Goal: Task Accomplishment & Management: Use online tool/utility

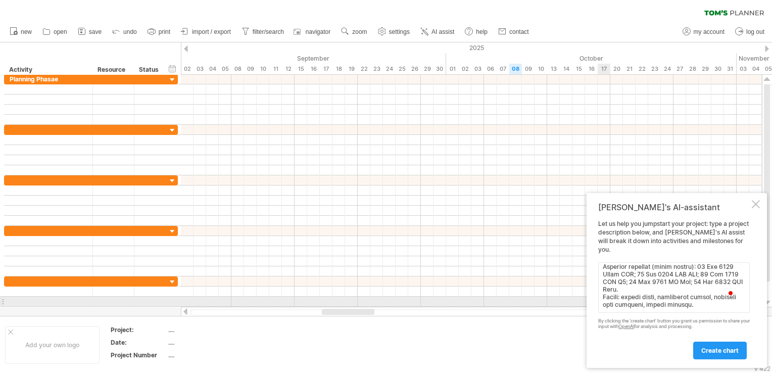
scroll to position [495, 0]
paste textarea "lorem ipsum Dolorsitam Consec Adipiscinge Seddoeiu (Tem 9913–Inc 2386) utlaBore…"
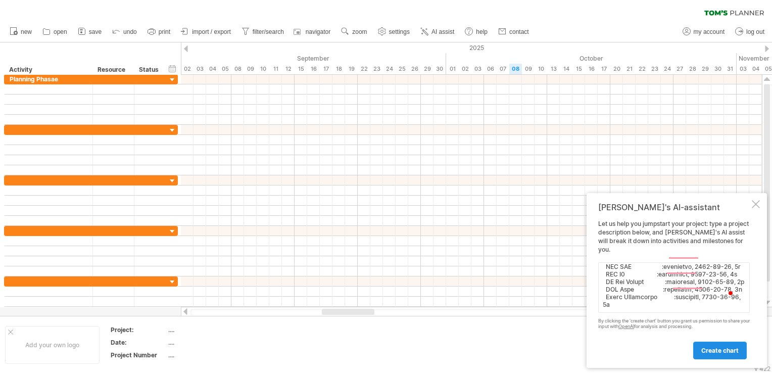
type textarea "Lorem i dolorsit Ametc adi “Elitseddoe Tempor Incididuntu Laboreet: Dolorema Al…"
click at [714, 345] on link "create chart" at bounding box center [720, 350] width 54 height 18
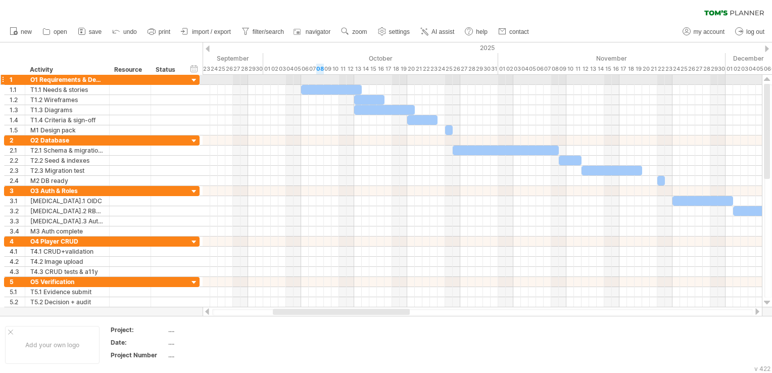
click at [196, 81] on div at bounding box center [194, 81] width 10 height 10
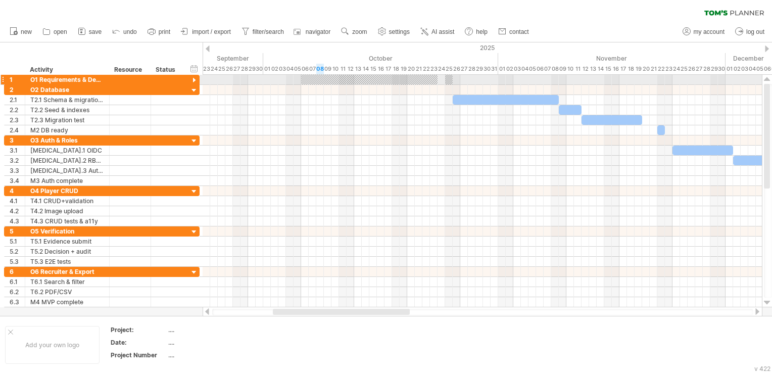
click at [196, 81] on div at bounding box center [194, 81] width 10 height 10
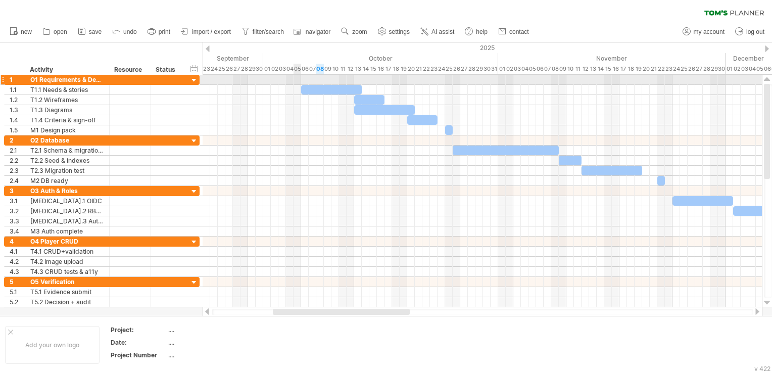
click at [296, 77] on div at bounding box center [482, 80] width 559 height 10
click at [303, 78] on div at bounding box center [482, 80] width 559 height 10
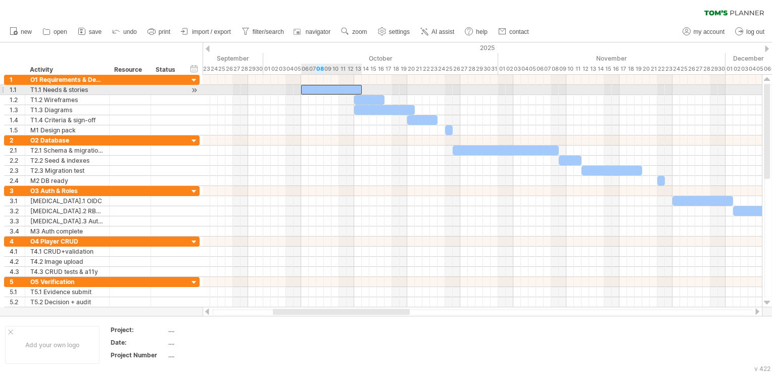
click at [309, 89] on div at bounding box center [331, 90] width 61 height 10
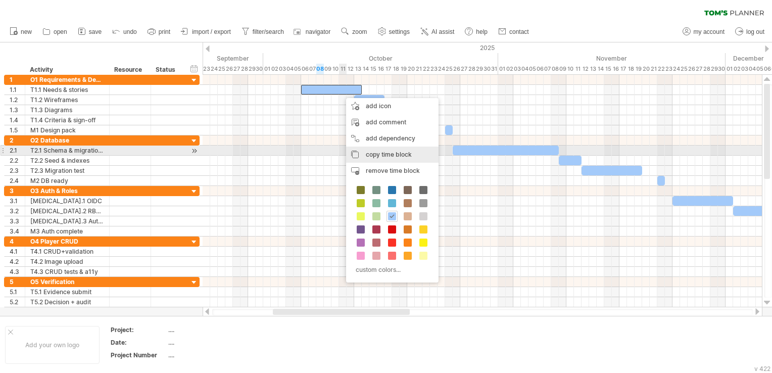
click at [368, 152] on span "copy time block" at bounding box center [389, 155] width 46 height 8
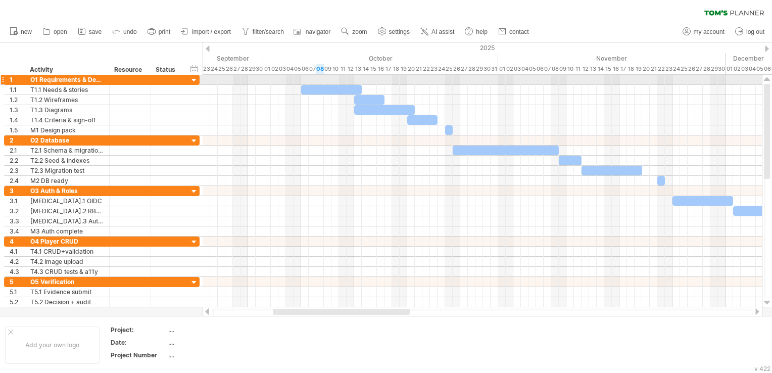
click at [316, 78] on div at bounding box center [482, 80] width 559 height 10
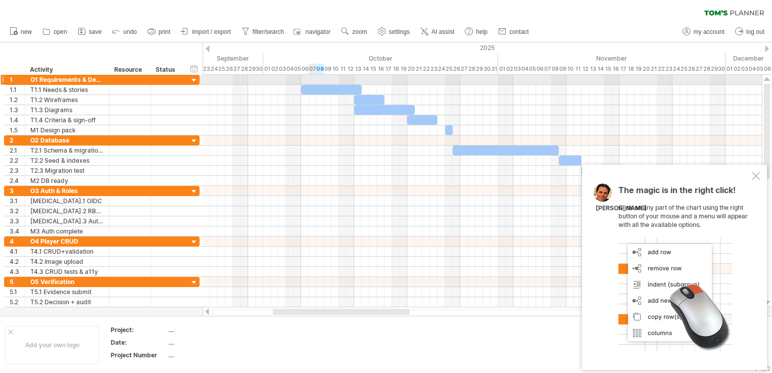
click at [313, 78] on div at bounding box center [482, 80] width 559 height 10
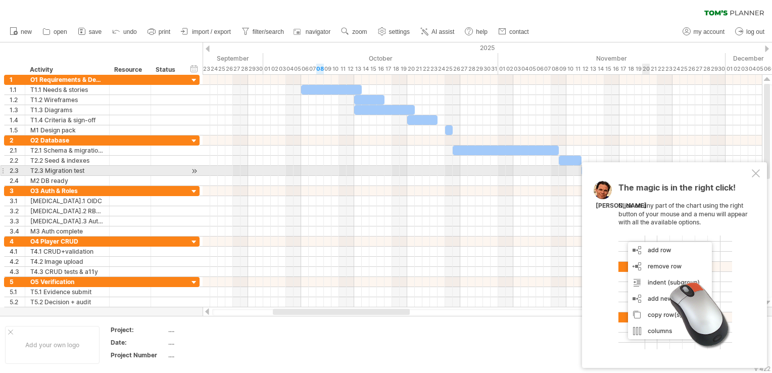
click at [757, 172] on div at bounding box center [756, 173] width 8 height 8
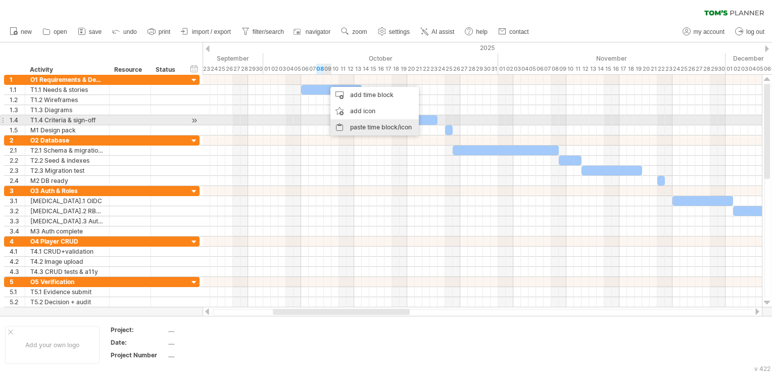
click at [368, 121] on div "paste time block/icon" at bounding box center [374, 127] width 88 height 16
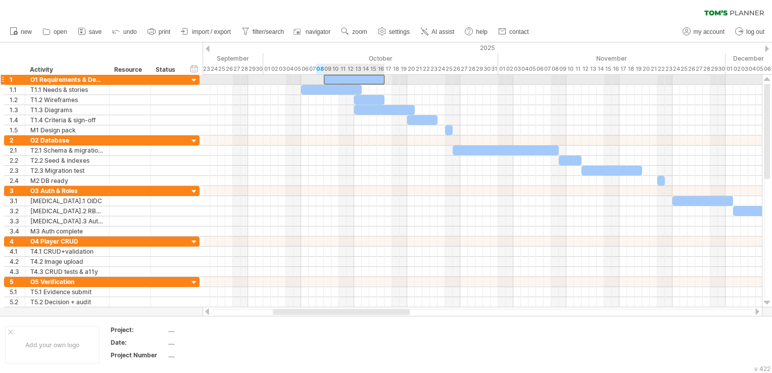
click at [333, 75] on div at bounding box center [354, 80] width 61 height 10
drag, startPoint x: 324, startPoint y: 80, endPoint x: 301, endPoint y: 79, distance: 23.8
click at [301, 79] on span at bounding box center [301, 80] width 4 height 10
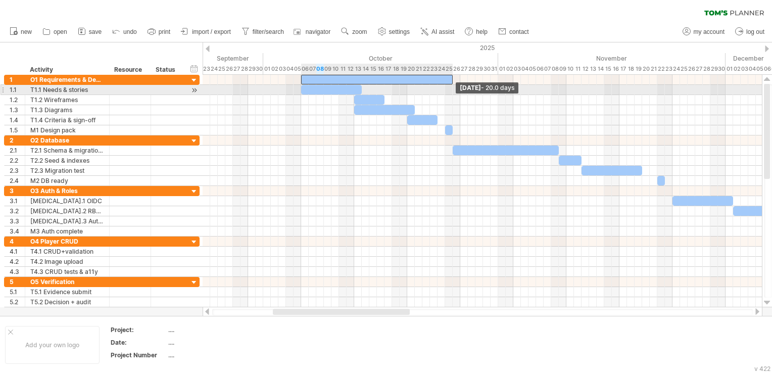
drag, startPoint x: 384, startPoint y: 78, endPoint x: 451, endPoint y: 87, distance: 67.8
click at [451, 87] on div "[DATE] - 20.0 days [DATE] - 11.0 days" at bounding box center [482, 191] width 559 height 232
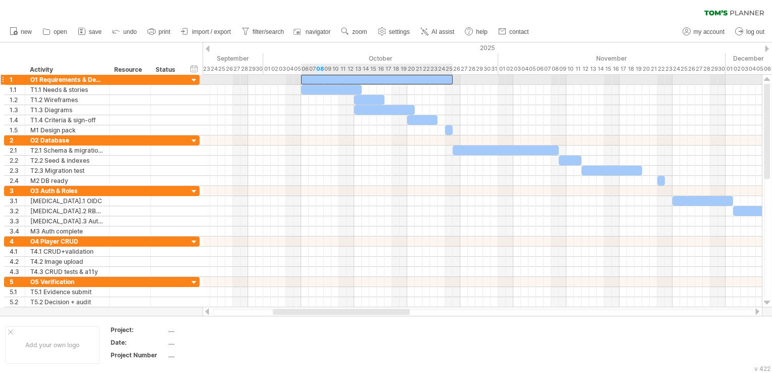
click at [382, 82] on div at bounding box center [377, 80] width 152 height 10
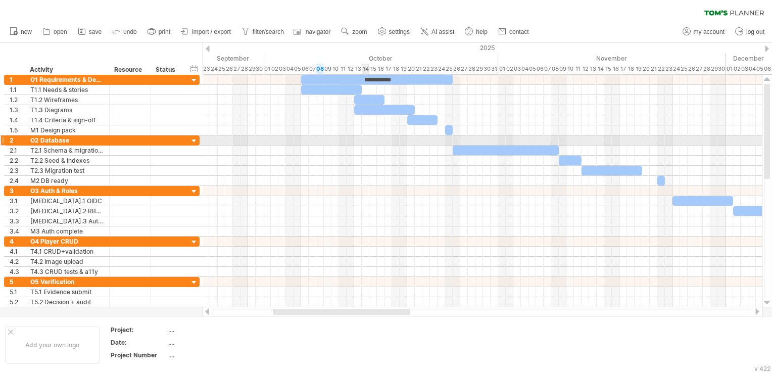
click at [369, 137] on div at bounding box center [482, 140] width 559 height 10
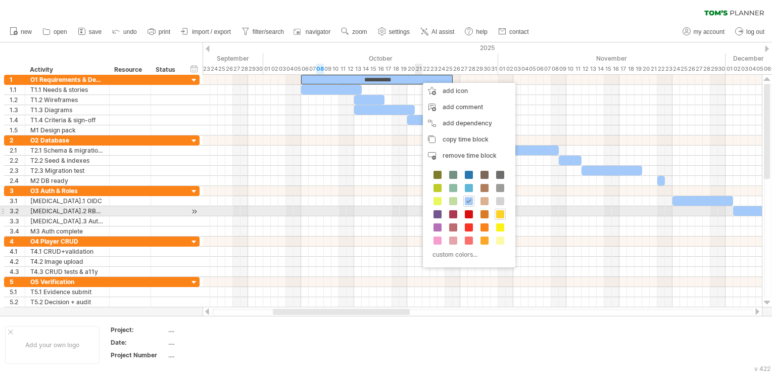
click at [503, 212] on span at bounding box center [500, 214] width 8 height 8
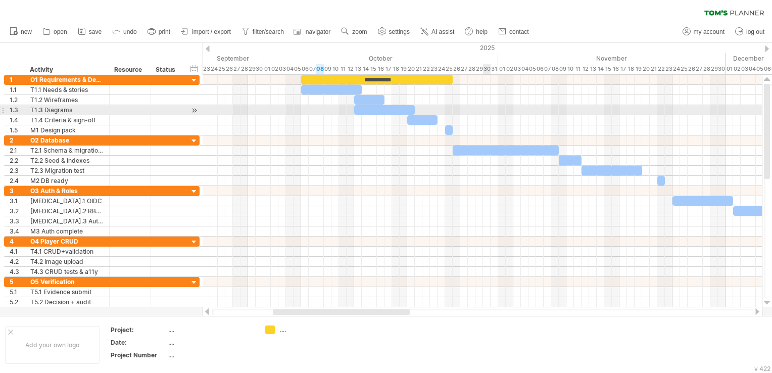
click at [485, 111] on div at bounding box center [482, 110] width 559 height 10
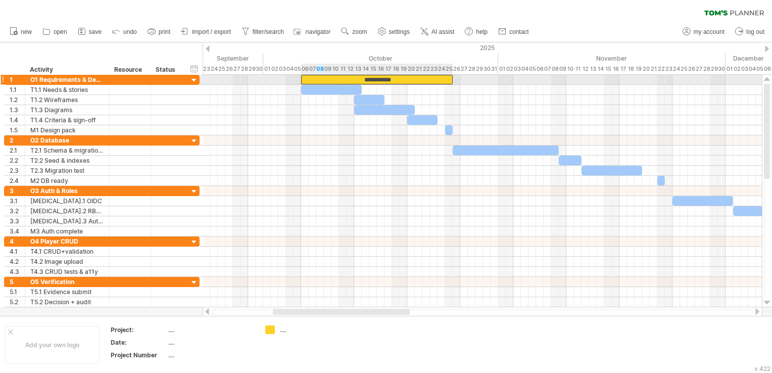
click at [415, 80] on div "**********" at bounding box center [377, 80] width 152 height 10
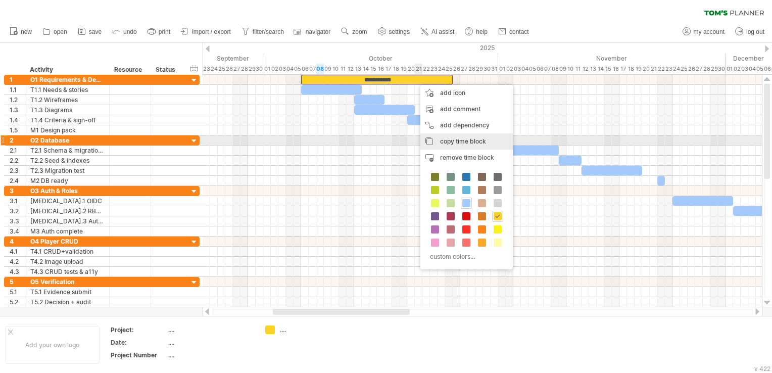
click at [445, 138] on span "copy time block" at bounding box center [463, 141] width 46 height 8
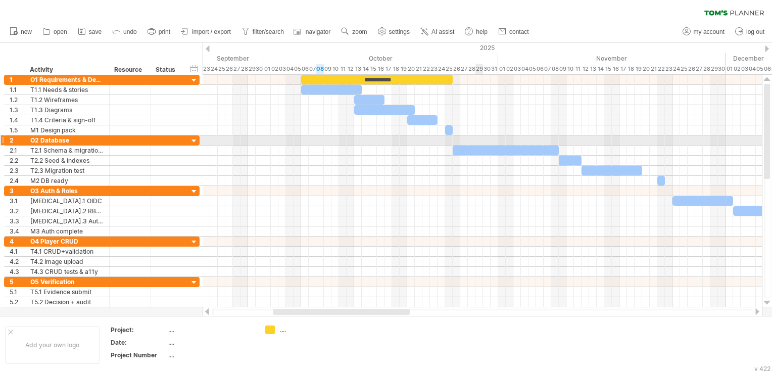
click at [475, 139] on div at bounding box center [482, 140] width 559 height 10
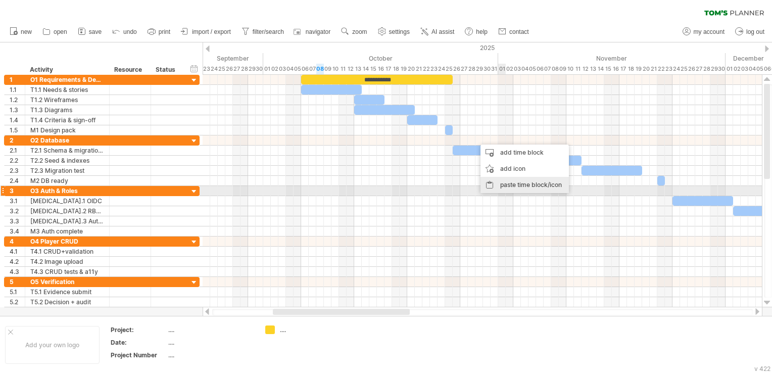
click at [503, 190] on div "paste time block/icon" at bounding box center [524, 185] width 88 height 16
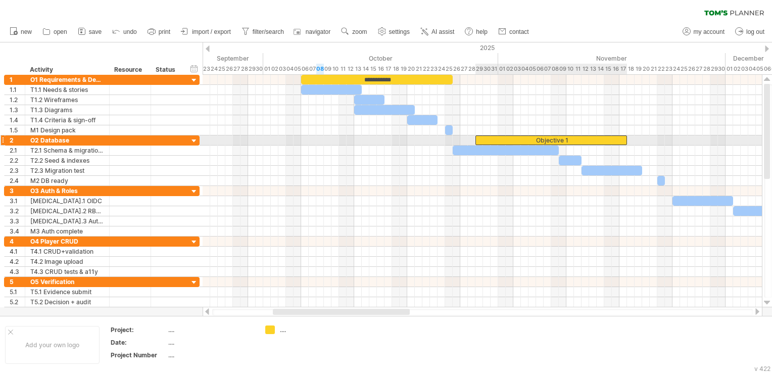
click at [479, 139] on div "Objective 1" at bounding box center [551, 140] width 152 height 10
drag, startPoint x: 476, startPoint y: 139, endPoint x: 451, endPoint y: 141, distance: 25.3
click at [451, 141] on div "**********" at bounding box center [538, 140] width 178 height 10
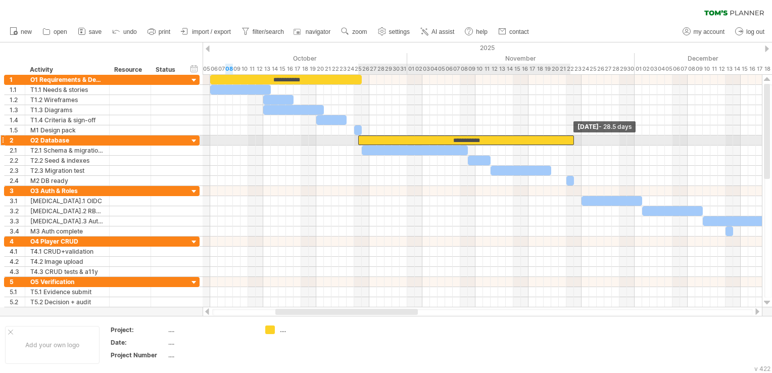
drag, startPoint x: 536, startPoint y: 140, endPoint x: 572, endPoint y: 142, distance: 35.9
click at [572, 142] on span at bounding box center [574, 140] width 4 height 10
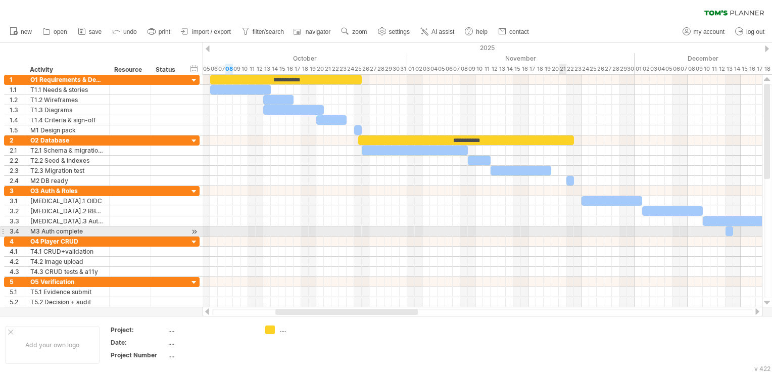
click at [559, 233] on div at bounding box center [482, 231] width 559 height 10
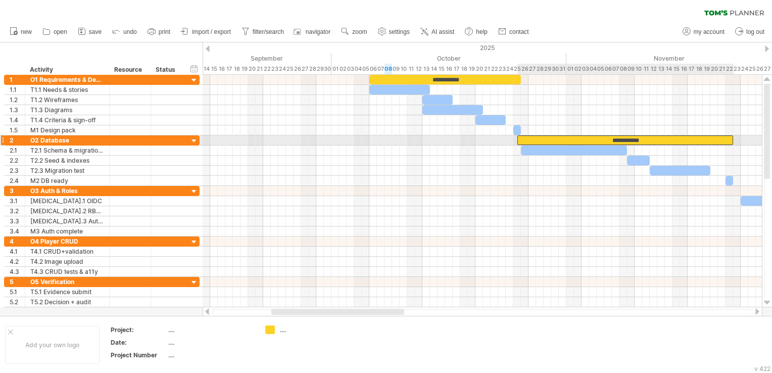
click at [644, 140] on div "**********" at bounding box center [625, 140] width 216 height 10
click at [644, 138] on div "**********" at bounding box center [625, 140] width 216 height 10
click at [643, 138] on div "**********" at bounding box center [625, 140] width 216 height 10
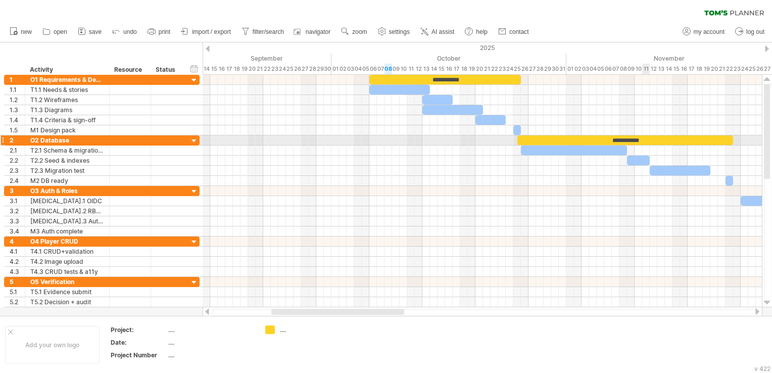
click at [643, 138] on div "**********" at bounding box center [625, 140] width 216 height 10
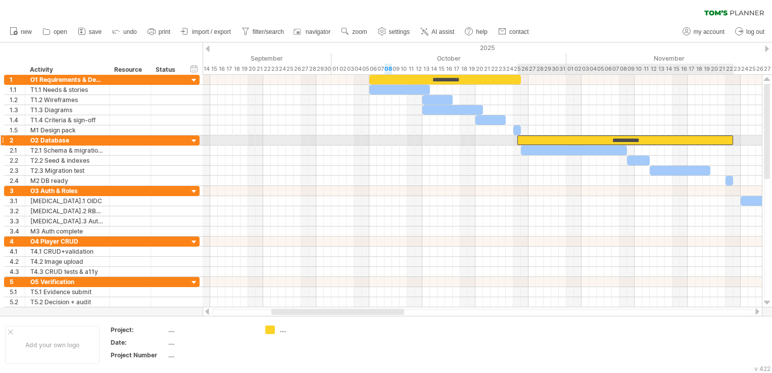
click at [643, 138] on div "**********" at bounding box center [625, 140] width 216 height 10
click at [640, 139] on div "**********" at bounding box center [625, 140] width 216 height 10
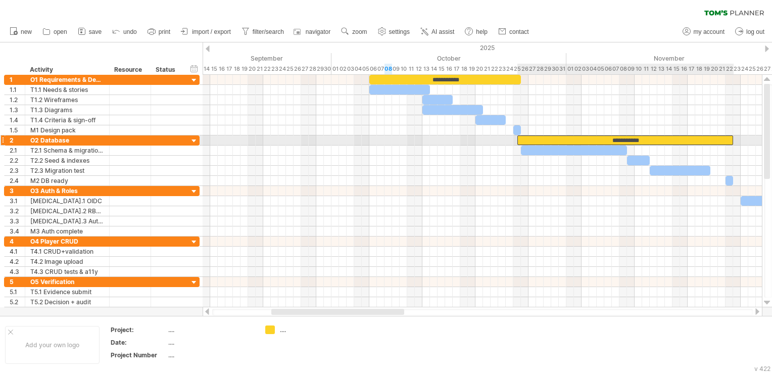
click at [640, 139] on div "**********" at bounding box center [625, 140] width 216 height 10
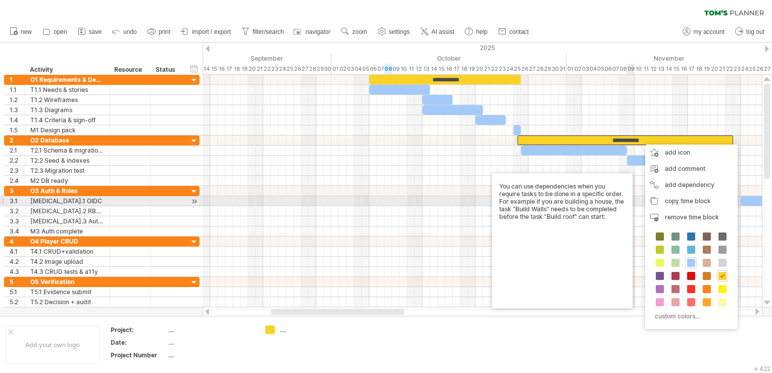
click at [630, 204] on body "progress(100%) Trying to reach [DOMAIN_NAME] Connected again... 0% clear filter…" at bounding box center [386, 187] width 772 height 375
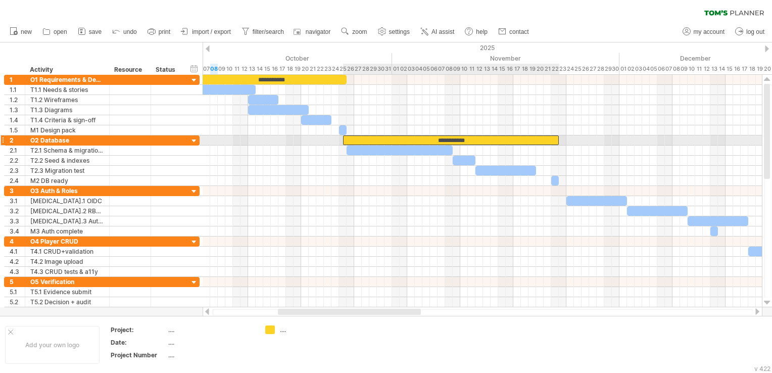
click at [352, 140] on div "**********" at bounding box center [451, 140] width 216 height 10
click at [347, 142] on span at bounding box center [346, 140] width 4 height 10
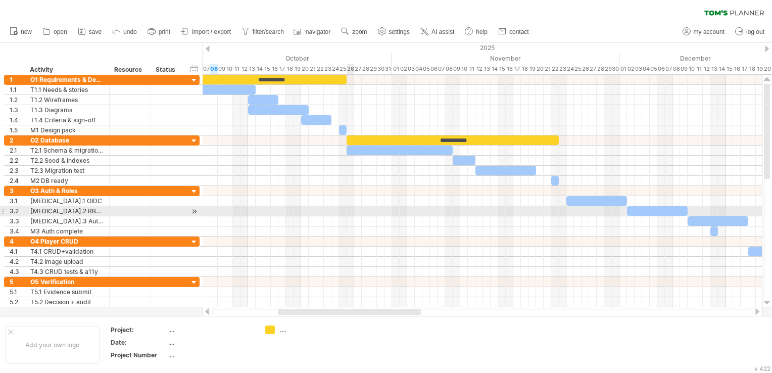
click at [353, 211] on div at bounding box center [482, 211] width 559 height 10
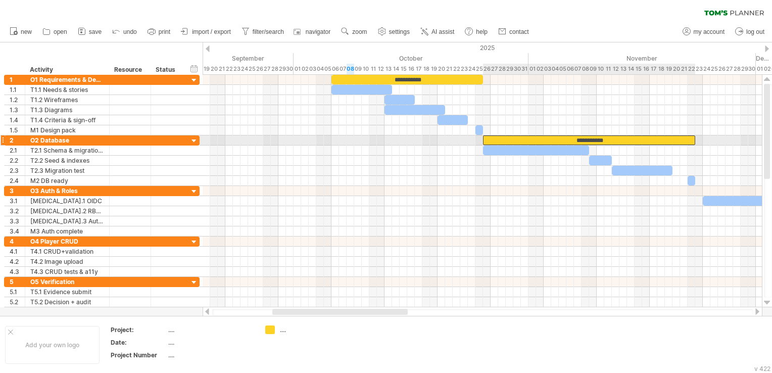
click at [600, 142] on div "**********" at bounding box center [589, 140] width 212 height 10
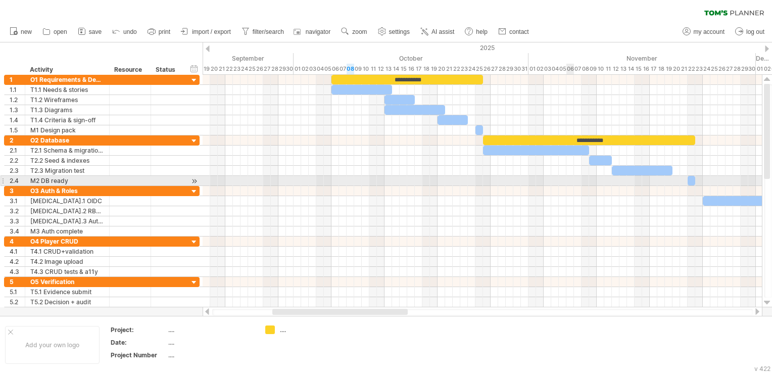
click at [569, 179] on div at bounding box center [482, 181] width 559 height 10
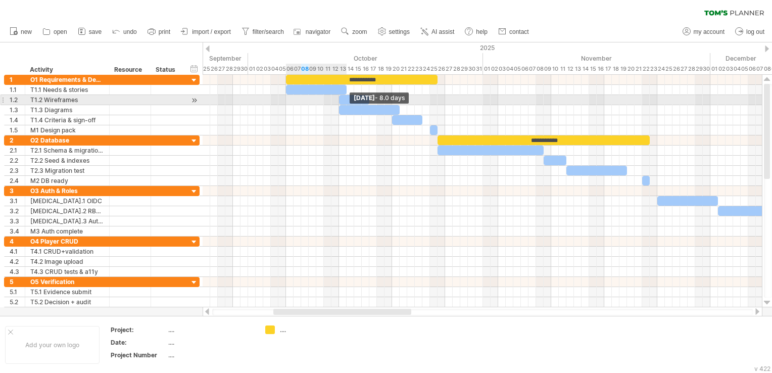
drag, startPoint x: 344, startPoint y: 90, endPoint x: 343, endPoint y: 101, distance: 10.7
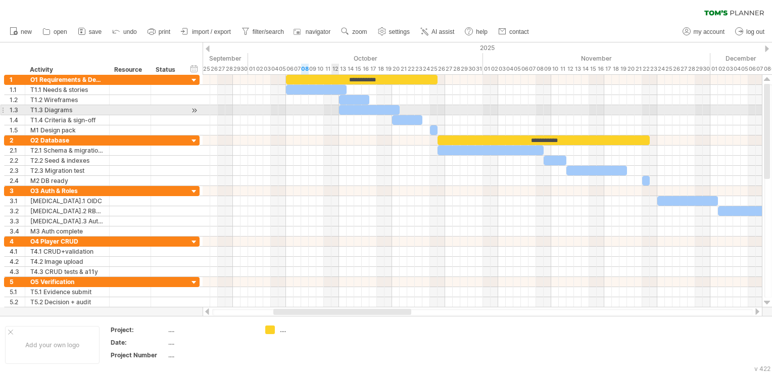
click at [332, 113] on div at bounding box center [482, 110] width 559 height 10
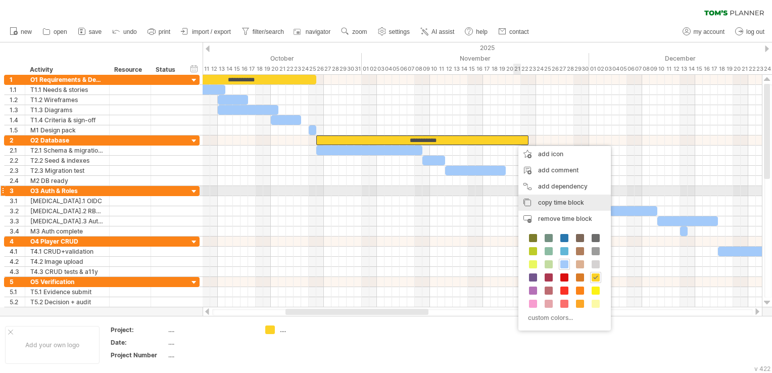
click at [551, 196] on div "copy time block copy time blocks/icons" at bounding box center [564, 202] width 92 height 16
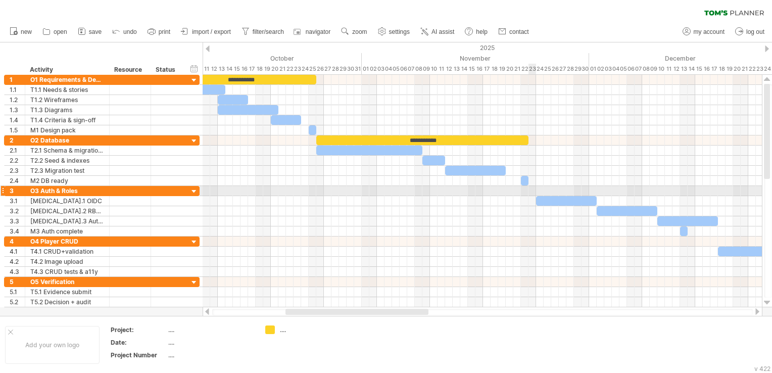
click at [532, 190] on div at bounding box center [482, 191] width 559 height 10
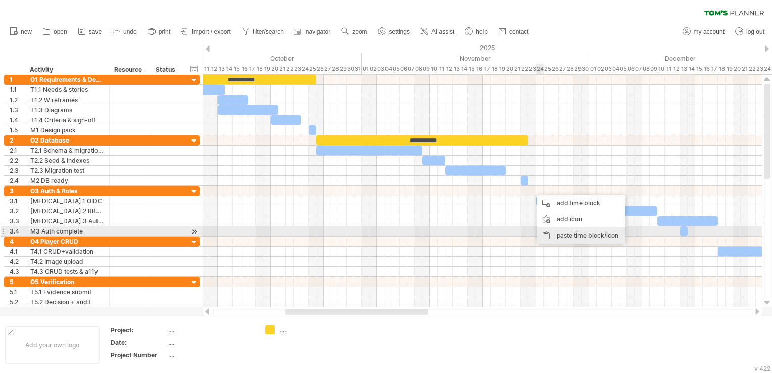
click at [558, 233] on div "paste time block/icon" at bounding box center [581, 235] width 88 height 16
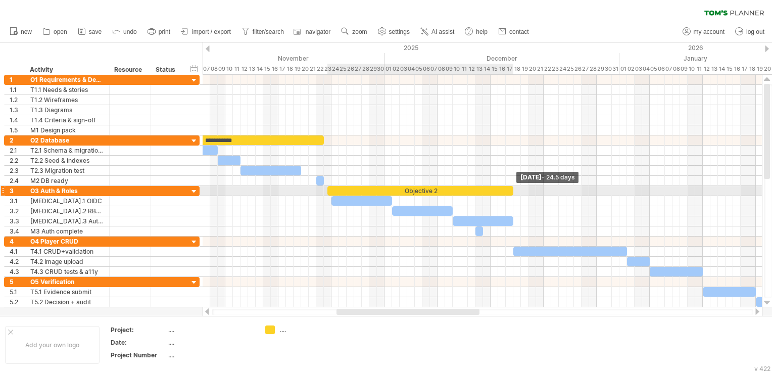
drag, startPoint x: 539, startPoint y: 189, endPoint x: 511, endPoint y: 191, distance: 28.4
click at [511, 191] on span at bounding box center [513, 191] width 4 height 10
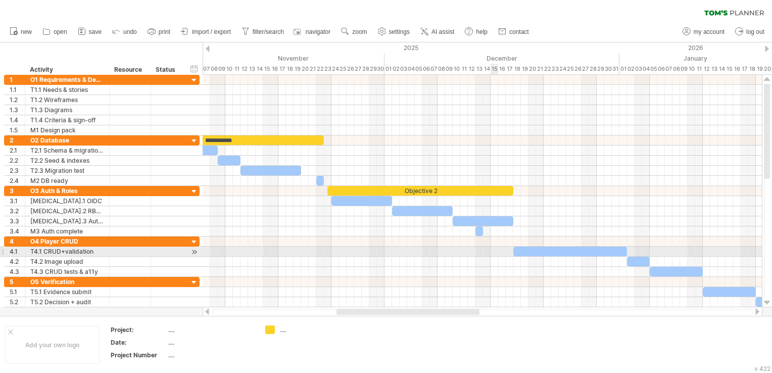
click at [495, 249] on div at bounding box center [482, 251] width 559 height 10
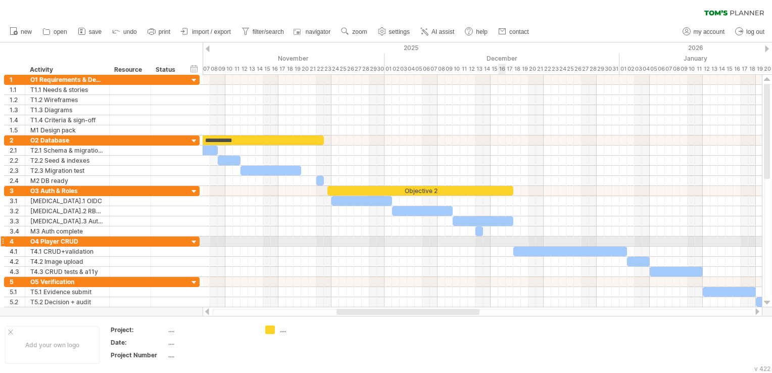
click at [502, 238] on div at bounding box center [482, 241] width 559 height 10
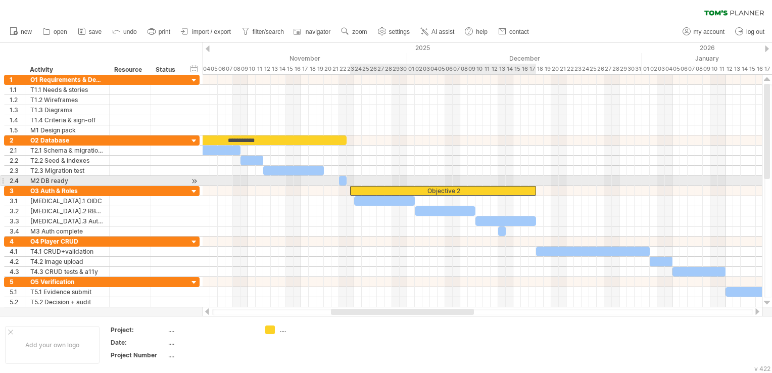
click at [461, 186] on div "Objective 2" at bounding box center [443, 191] width 186 height 10
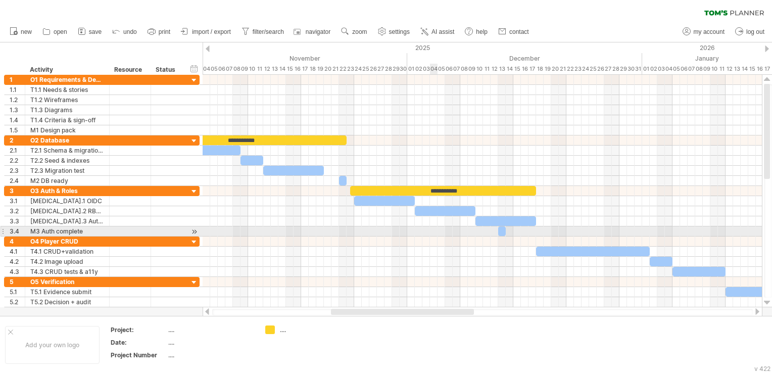
click at [436, 236] on div at bounding box center [482, 241] width 559 height 10
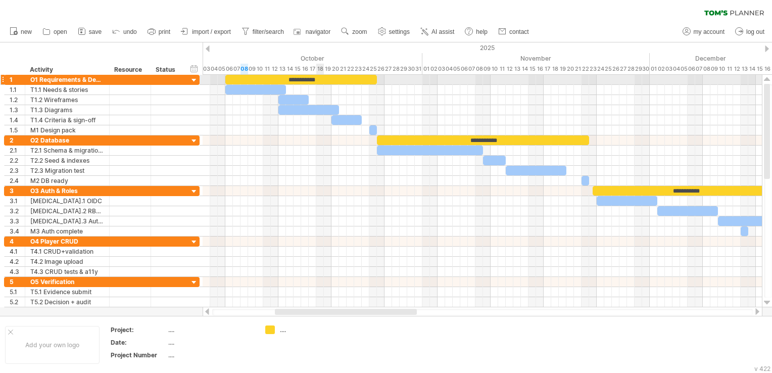
click at [318, 76] on div "**********" at bounding box center [301, 80] width 152 height 10
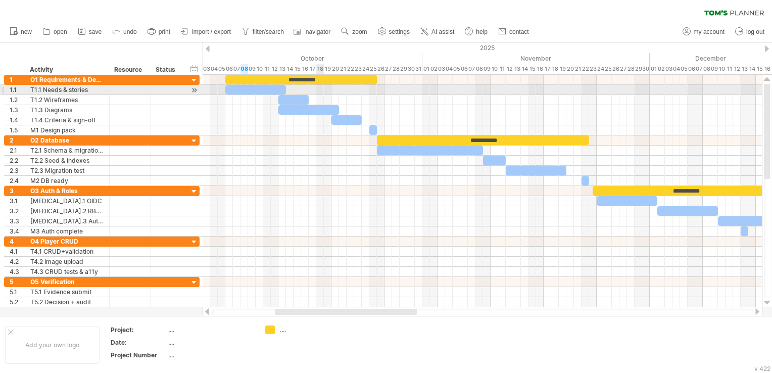
click at [323, 86] on div at bounding box center [482, 90] width 559 height 10
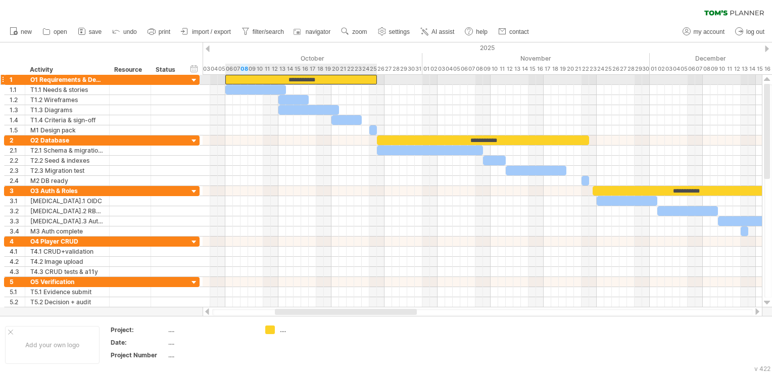
click at [322, 82] on div "**********" at bounding box center [301, 80] width 152 height 10
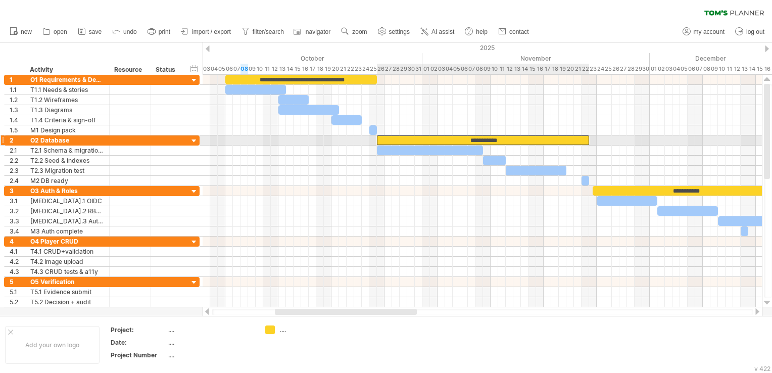
click at [505, 138] on div "**********" at bounding box center [483, 140] width 212 height 10
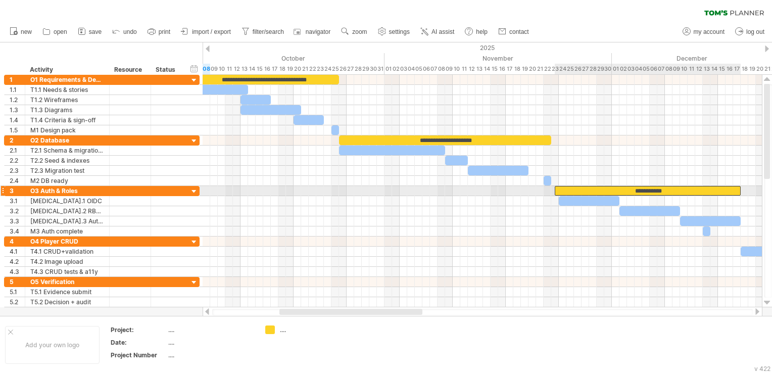
click at [665, 192] on div "**********" at bounding box center [648, 191] width 186 height 10
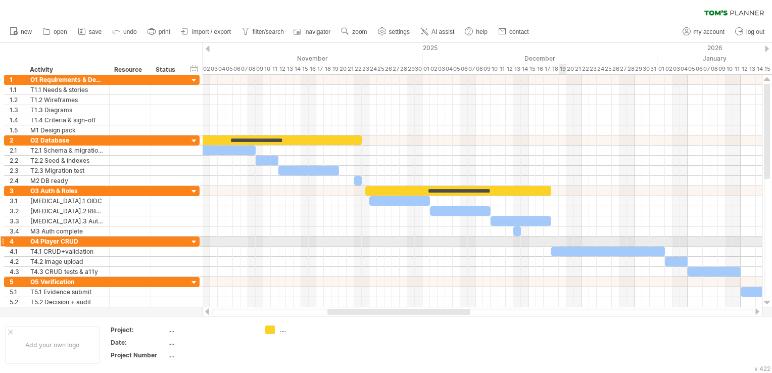
click at [560, 239] on div at bounding box center [482, 241] width 559 height 10
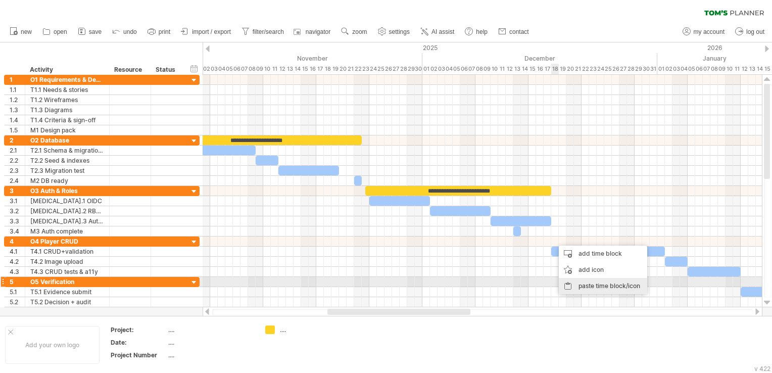
click at [577, 286] on div "paste time block/icon" at bounding box center [603, 286] width 88 height 16
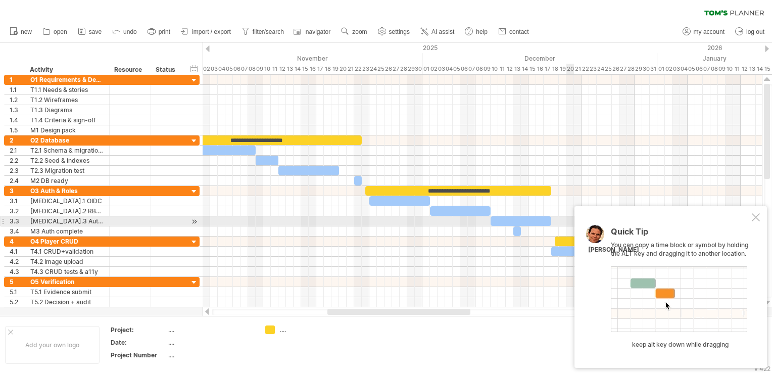
click at [758, 218] on div at bounding box center [756, 217] width 8 height 8
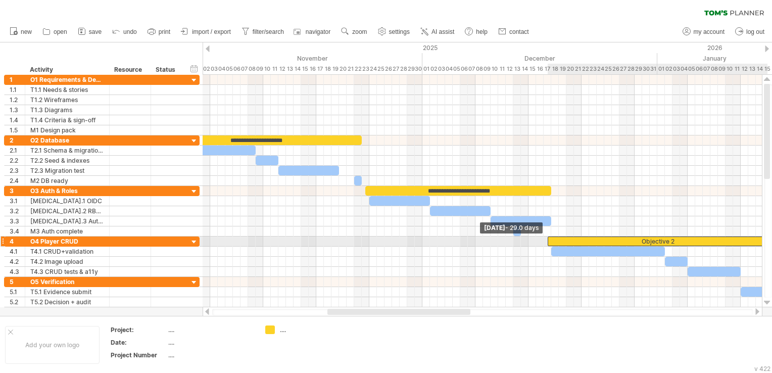
drag, startPoint x: 556, startPoint y: 239, endPoint x: 549, endPoint y: 239, distance: 6.1
click at [549, 239] on div "Objective 2" at bounding box center [657, 241] width 220 height 10
click at [551, 238] on span at bounding box center [551, 241] width 4 height 10
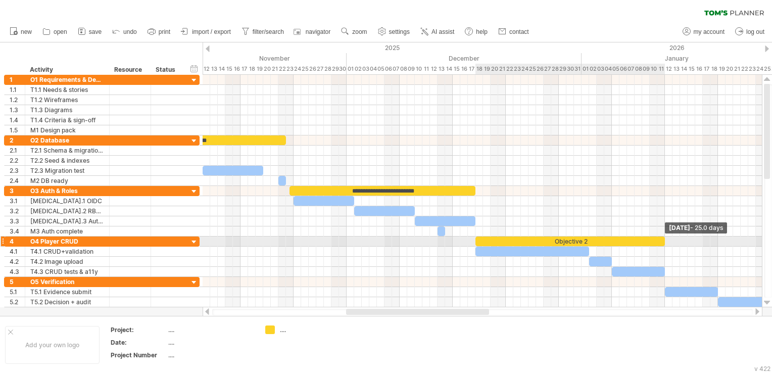
drag, startPoint x: 690, startPoint y: 241, endPoint x: 664, endPoint y: 241, distance: 25.8
click at [664, 241] on span at bounding box center [665, 241] width 4 height 10
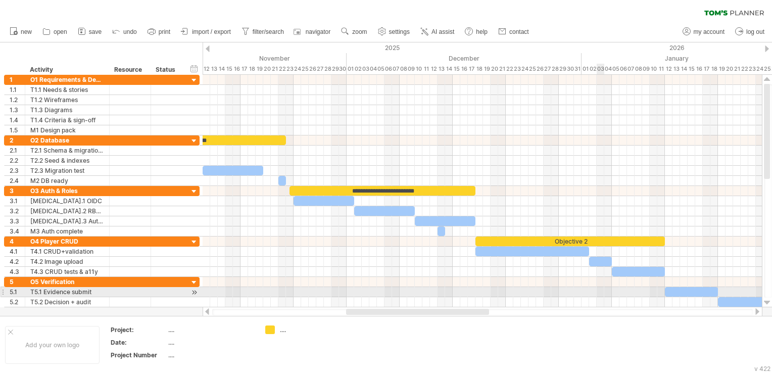
click at [600, 289] on div at bounding box center [482, 292] width 559 height 10
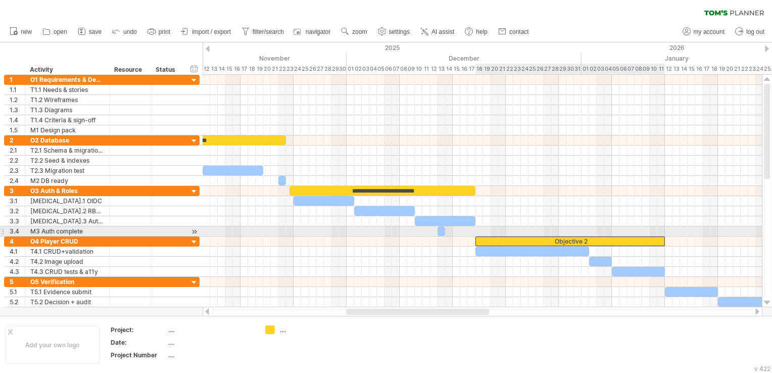
click at [588, 236] on div "Objective 2" at bounding box center [569, 241] width 189 height 10
click at [588, 236] on div "**********" at bounding box center [569, 241] width 189 height 10
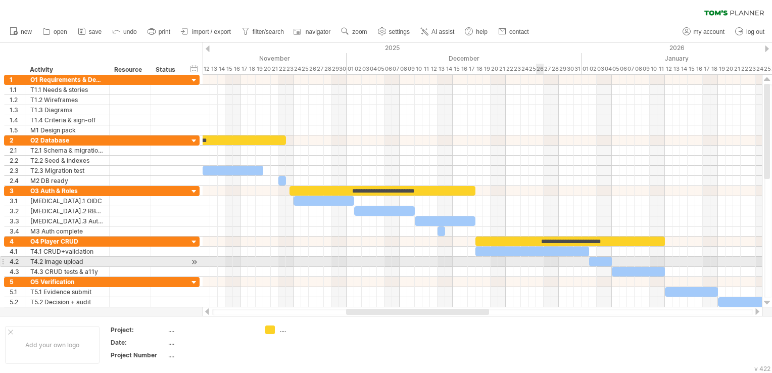
click at [540, 267] on div at bounding box center [482, 272] width 559 height 10
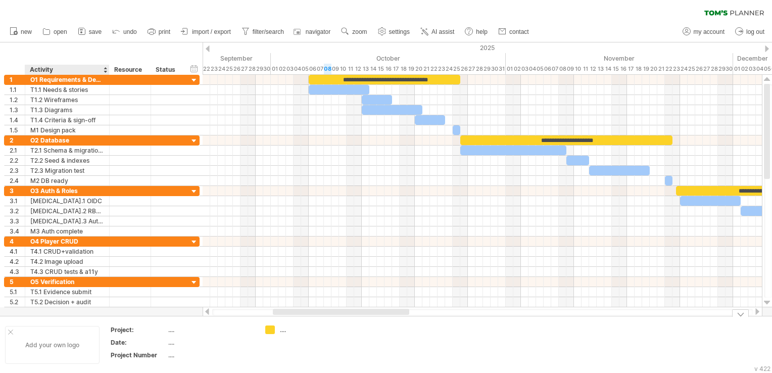
click at [69, 351] on div "Add your own logo" at bounding box center [52, 345] width 94 height 38
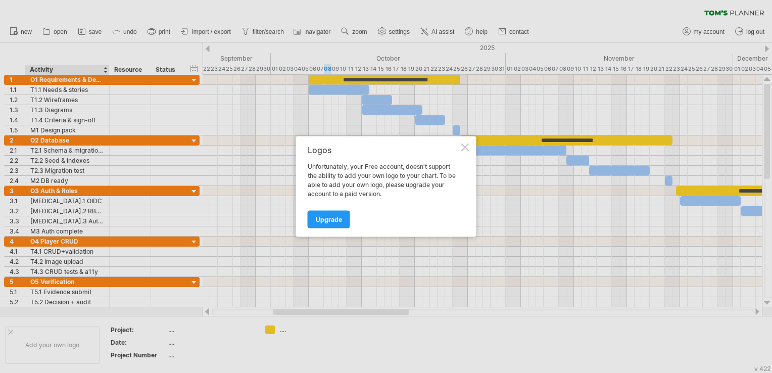
click at [463, 146] on div at bounding box center [465, 147] width 8 height 8
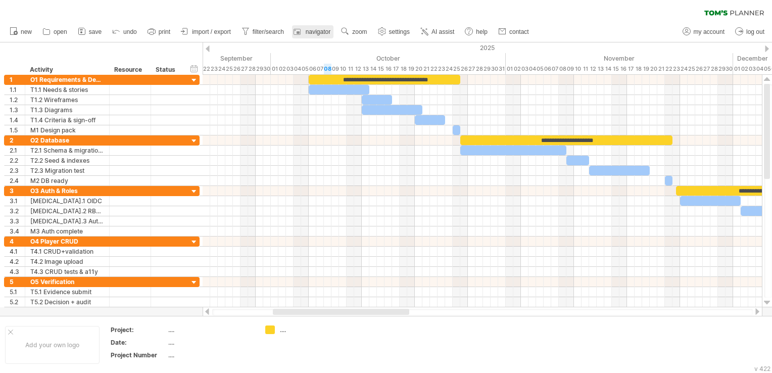
click at [314, 34] on span "navigator" at bounding box center [318, 31] width 25 height 7
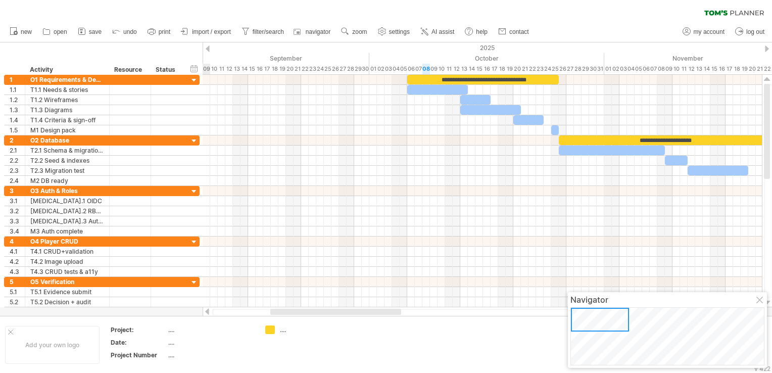
drag, startPoint x: 623, startPoint y: 320, endPoint x: 603, endPoint y: 311, distance: 21.5
click at [603, 311] on div at bounding box center [600, 320] width 58 height 24
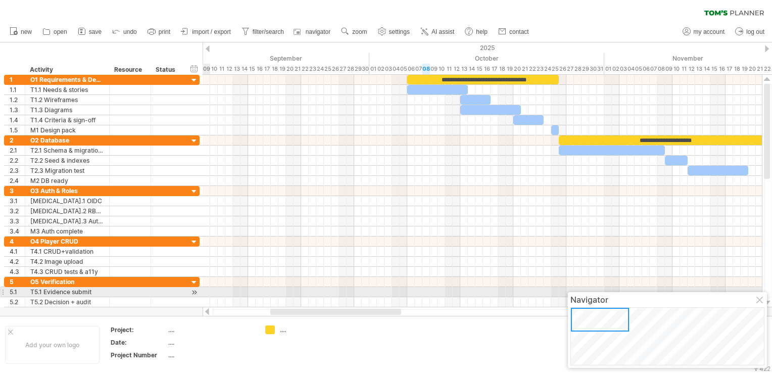
click at [761, 297] on div at bounding box center [760, 300] width 8 height 8
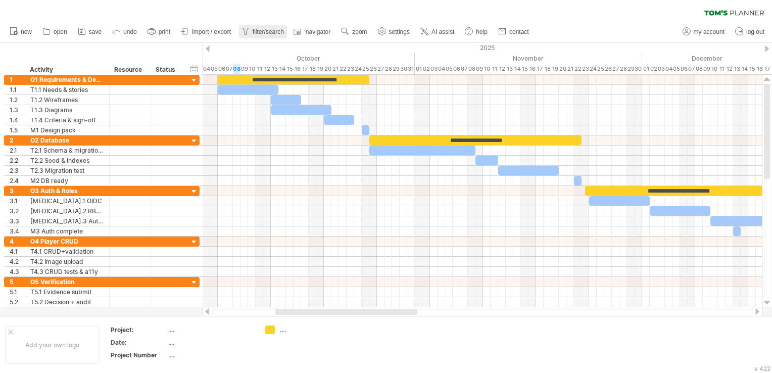
click at [275, 29] on span "filter/search" at bounding box center [268, 31] width 31 height 7
type input "**********"
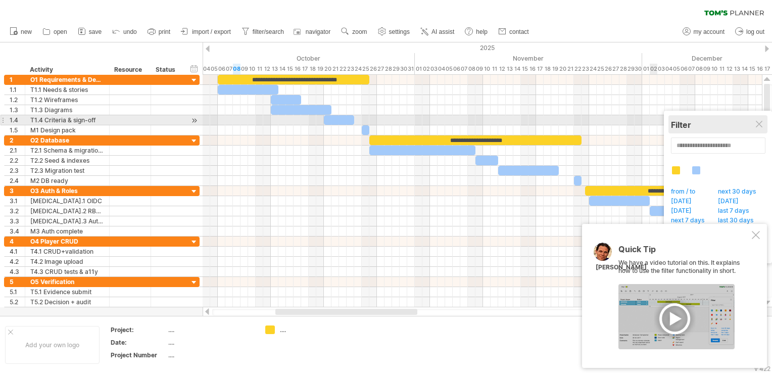
click at [759, 120] on div "Filter" at bounding box center [718, 125] width 94 height 10
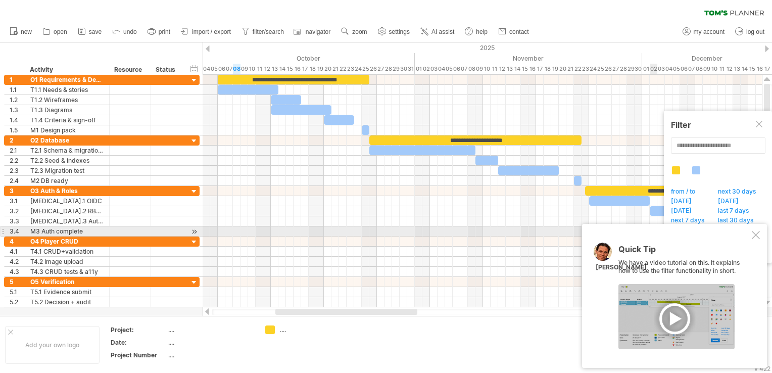
click at [758, 235] on div at bounding box center [756, 235] width 8 height 8
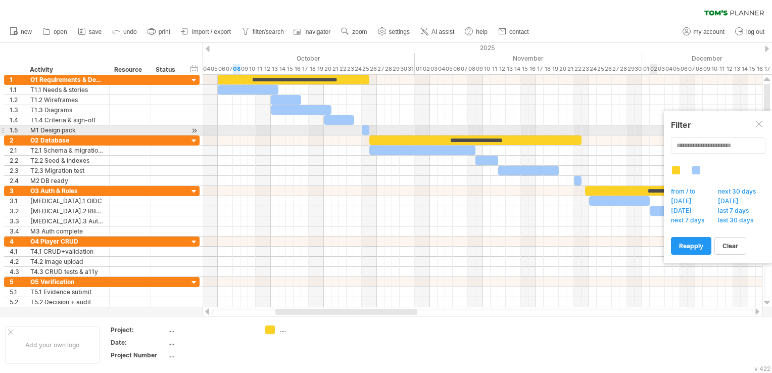
click at [759, 128] on div at bounding box center [760, 125] width 8 height 8
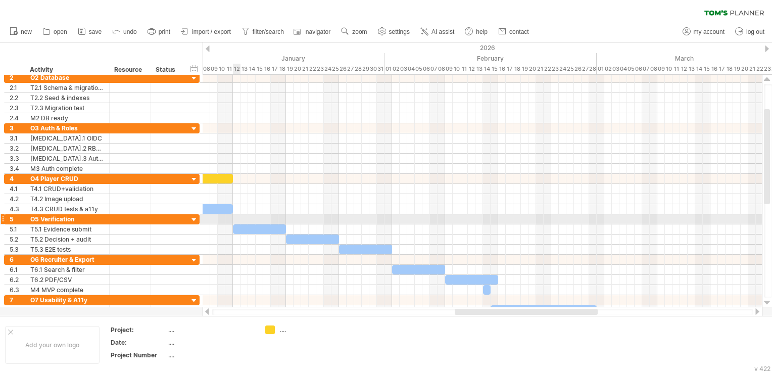
click at [235, 219] on div at bounding box center [482, 219] width 559 height 10
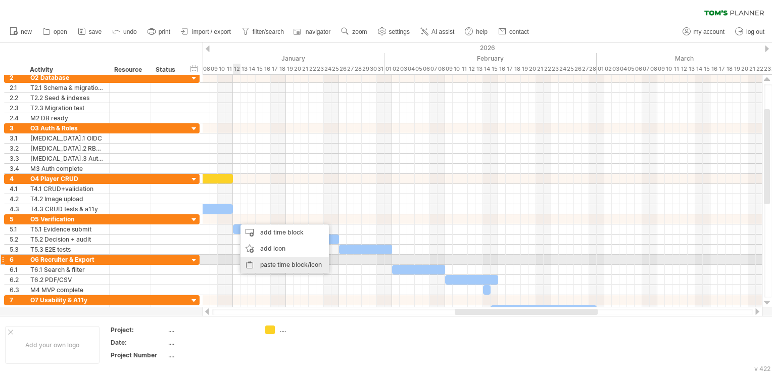
click at [258, 259] on div "paste time block/icon" at bounding box center [284, 265] width 88 height 16
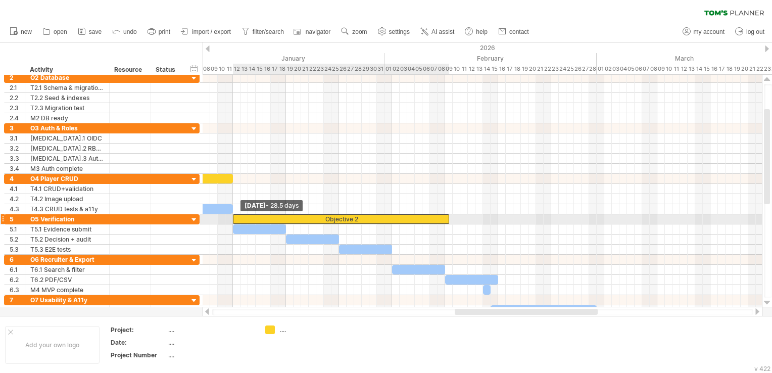
click at [234, 217] on span at bounding box center [233, 219] width 4 height 10
click at [325, 216] on div "Objective 2" at bounding box center [341, 219] width 216 height 10
click at [325, 216] on div "**********" at bounding box center [341, 219] width 216 height 10
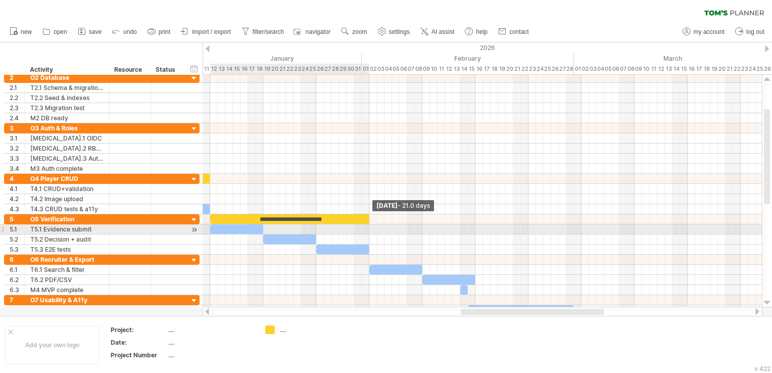
drag, startPoint x: 426, startPoint y: 219, endPoint x: 368, endPoint y: 227, distance: 58.6
click at [368, 227] on div "**********" at bounding box center [482, 191] width 559 height 232
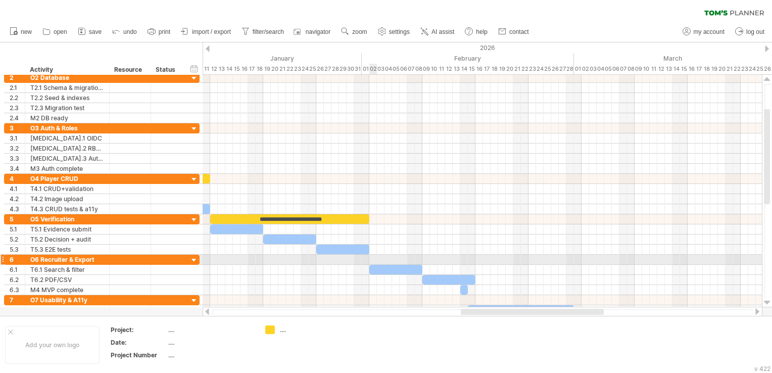
click at [372, 258] on div at bounding box center [482, 260] width 559 height 10
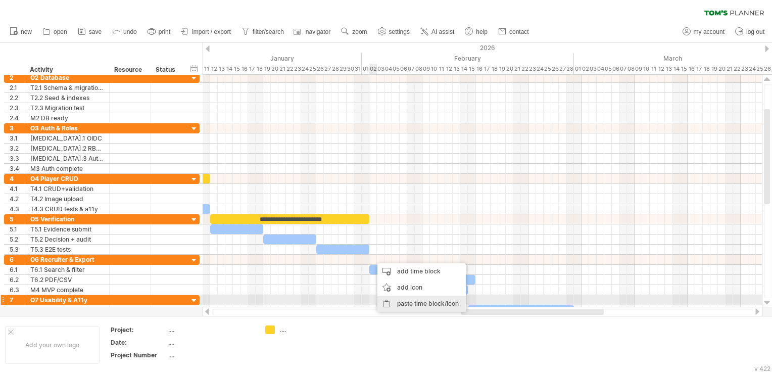
click at [394, 303] on div "paste time block/icon" at bounding box center [421, 303] width 88 height 16
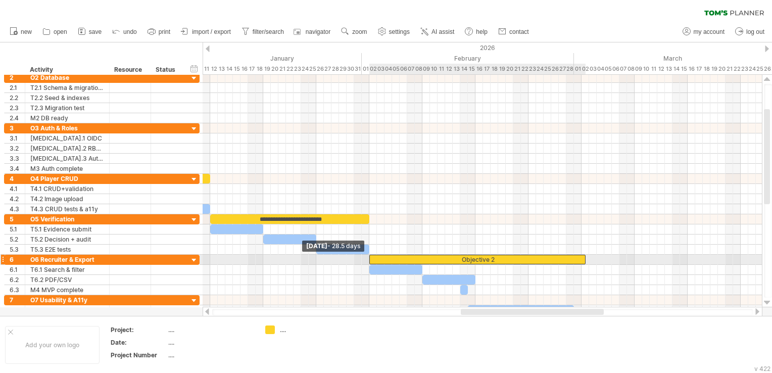
drag, startPoint x: 374, startPoint y: 256, endPoint x: 369, endPoint y: 258, distance: 5.4
click at [369, 258] on span at bounding box center [369, 260] width 4 height 10
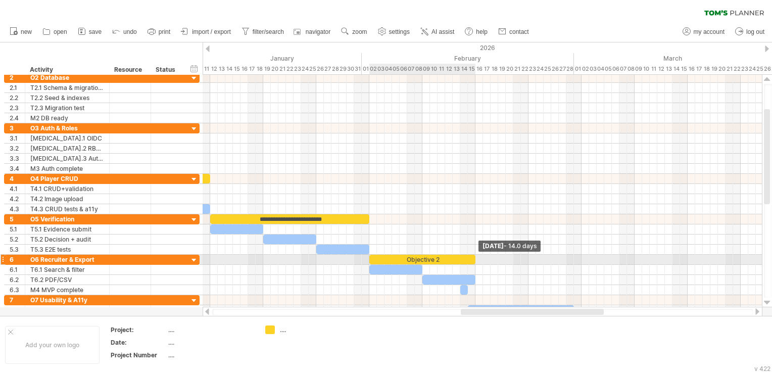
drag, startPoint x: 584, startPoint y: 256, endPoint x: 474, endPoint y: 258, distance: 109.6
click at [474, 258] on span at bounding box center [475, 260] width 4 height 10
click at [436, 259] on div "Objective 2" at bounding box center [422, 260] width 106 height 10
click at [436, 259] on div "**********" at bounding box center [422, 260] width 106 height 10
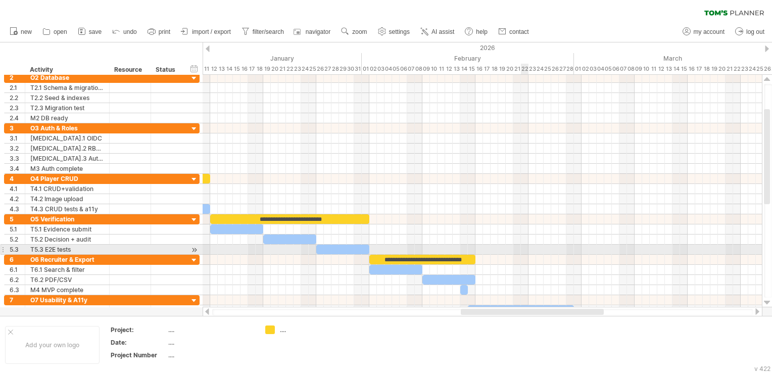
click at [521, 252] on div at bounding box center [482, 249] width 559 height 10
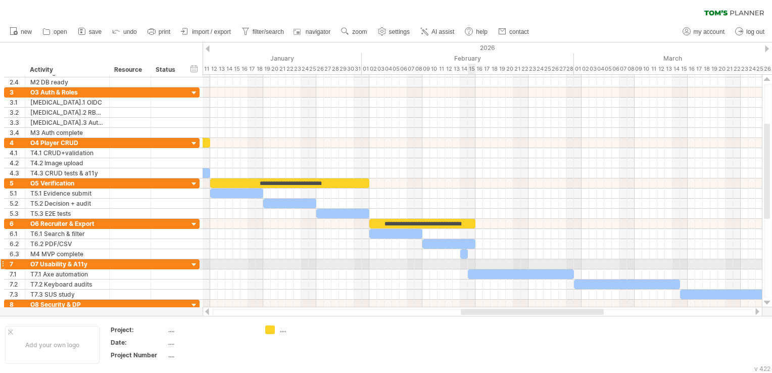
click at [472, 263] on div at bounding box center [482, 264] width 559 height 10
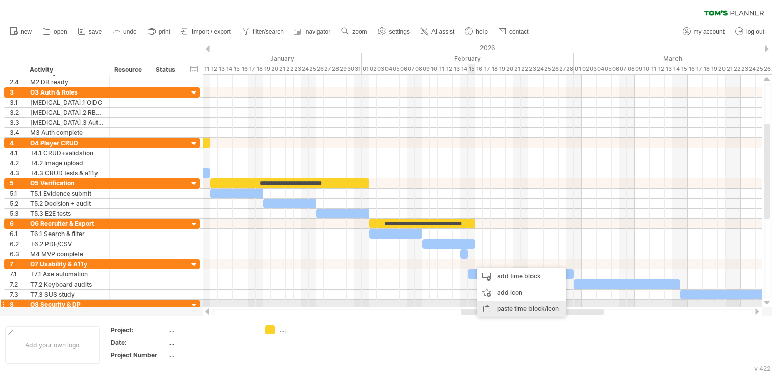
click at [509, 303] on div "paste time block/icon" at bounding box center [521, 309] width 88 height 16
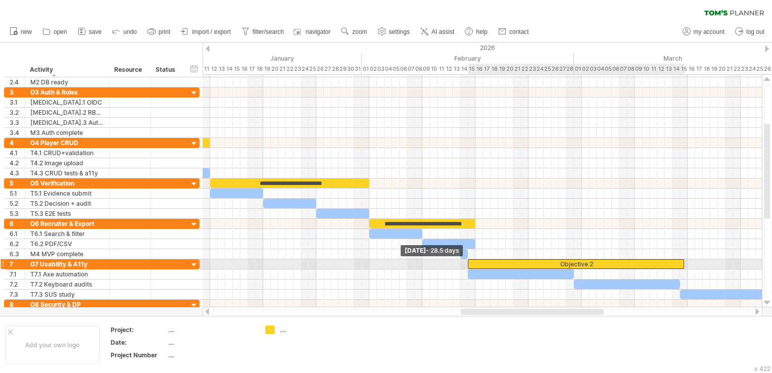
click at [469, 264] on span at bounding box center [468, 264] width 4 height 10
click at [541, 262] on div "Objective 2" at bounding box center [576, 264] width 216 height 10
click at [608, 262] on div "**********" at bounding box center [576, 264] width 216 height 10
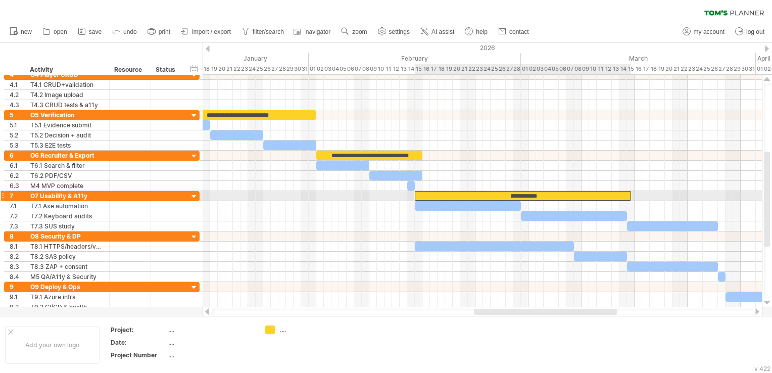
click at [620, 195] on div "**********" at bounding box center [523, 196] width 216 height 10
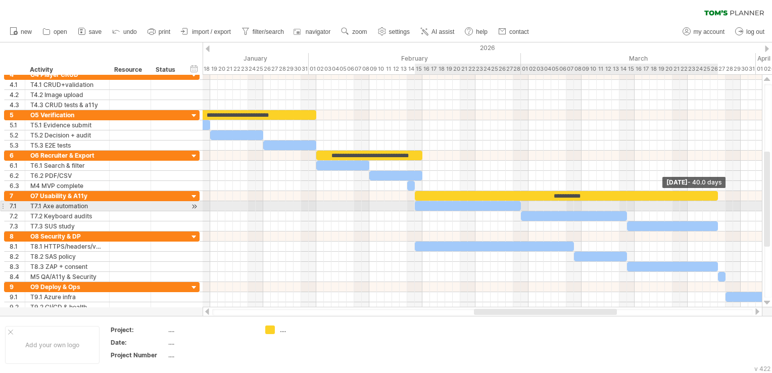
drag, startPoint x: 629, startPoint y: 195, endPoint x: 715, endPoint y: 204, distance: 86.3
click at [715, 204] on div "**********" at bounding box center [482, 191] width 559 height 232
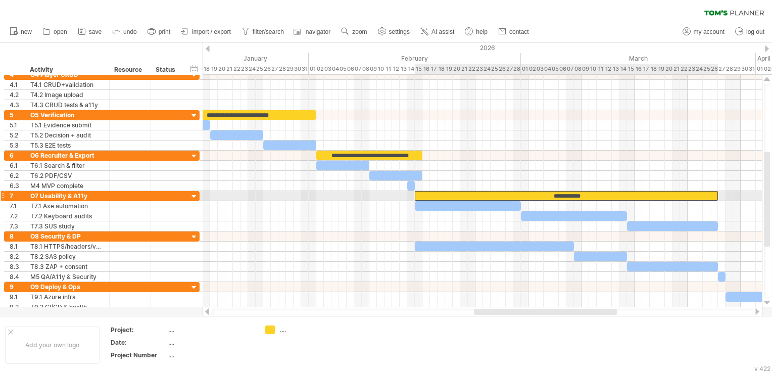
click at [676, 194] on div "**********" at bounding box center [566, 196] width 303 height 10
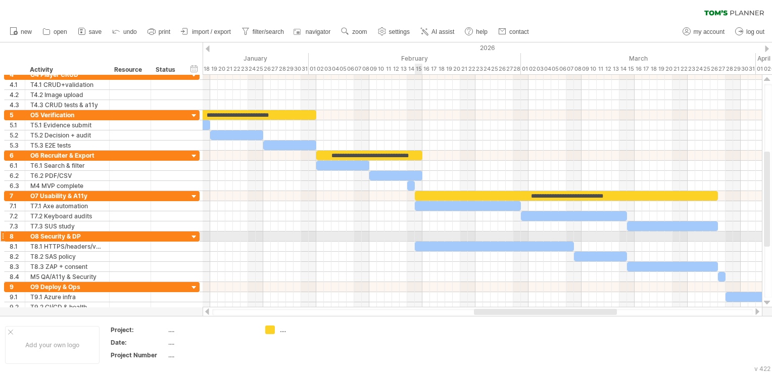
click at [419, 235] on div at bounding box center [482, 236] width 559 height 10
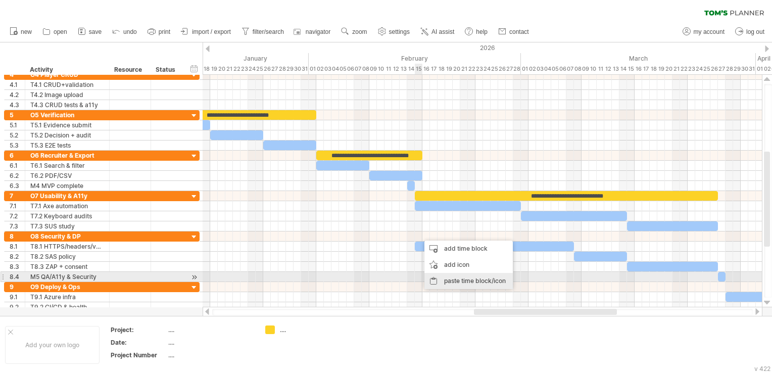
click at [439, 276] on div "paste time block/icon" at bounding box center [468, 281] width 88 height 16
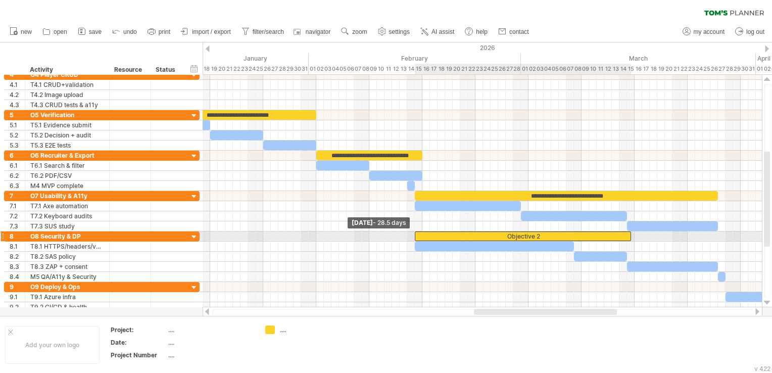
click at [414, 236] on span at bounding box center [415, 236] width 4 height 10
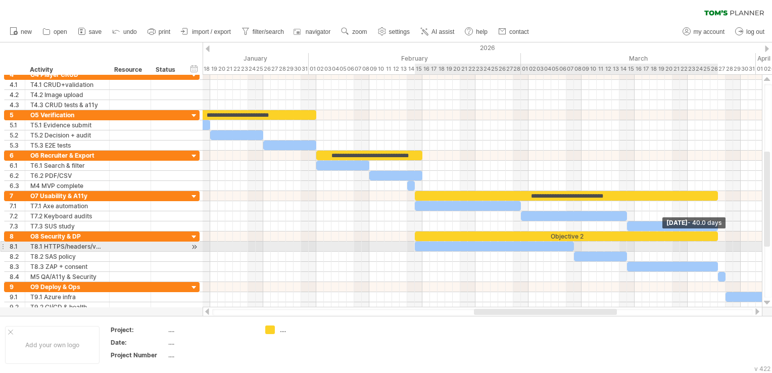
drag, startPoint x: 630, startPoint y: 234, endPoint x: 716, endPoint y: 243, distance: 86.8
click at [716, 243] on div "**********" at bounding box center [482, 191] width 559 height 232
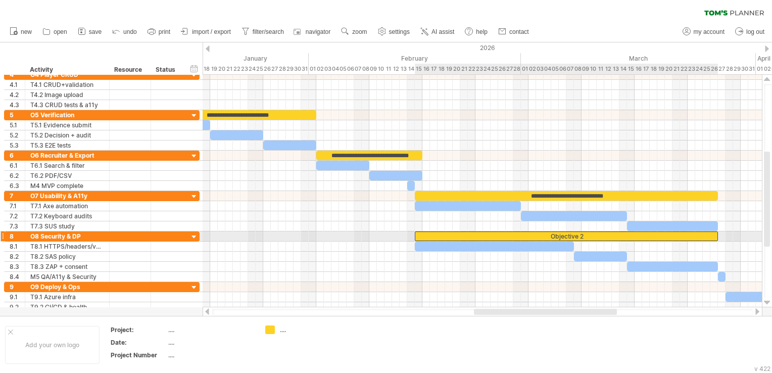
click at [582, 232] on div "Objective 2" at bounding box center [566, 236] width 303 height 10
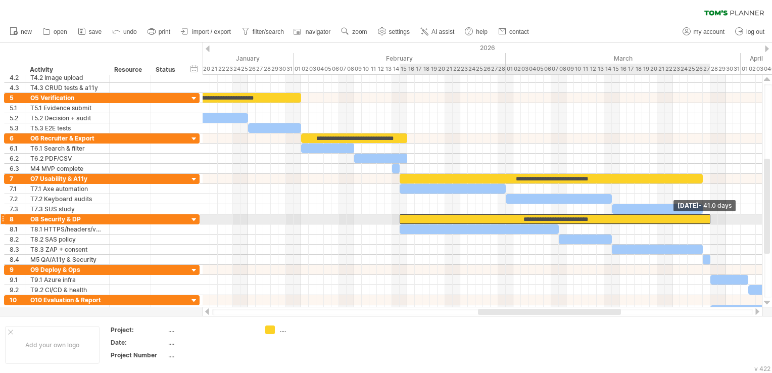
drag, startPoint x: 700, startPoint y: 216, endPoint x: 708, endPoint y: 219, distance: 8.2
click at [708, 219] on span at bounding box center [710, 219] width 4 height 10
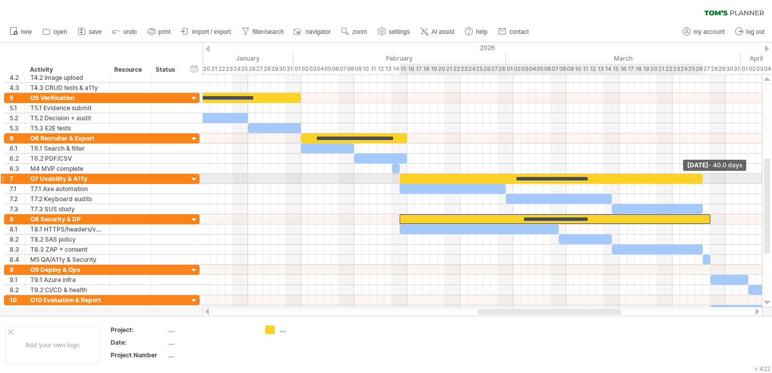
click at [702, 182] on span at bounding box center [703, 179] width 4 height 10
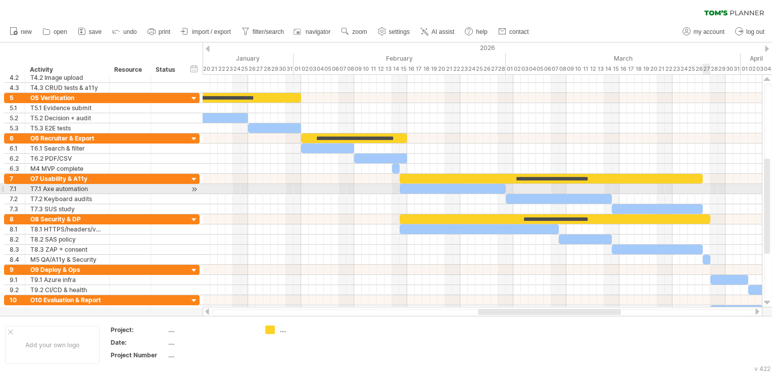
click at [706, 191] on div at bounding box center [482, 189] width 559 height 10
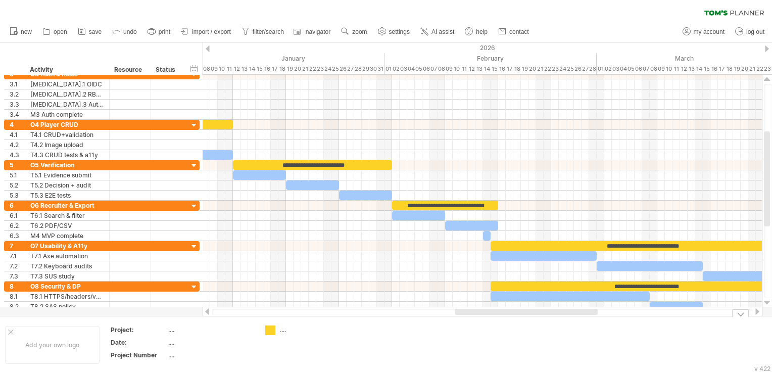
click at [269, 328] on div "Trying to reach [DOMAIN_NAME] Connected again... 0% clear filter new 1" at bounding box center [386, 186] width 772 height 373
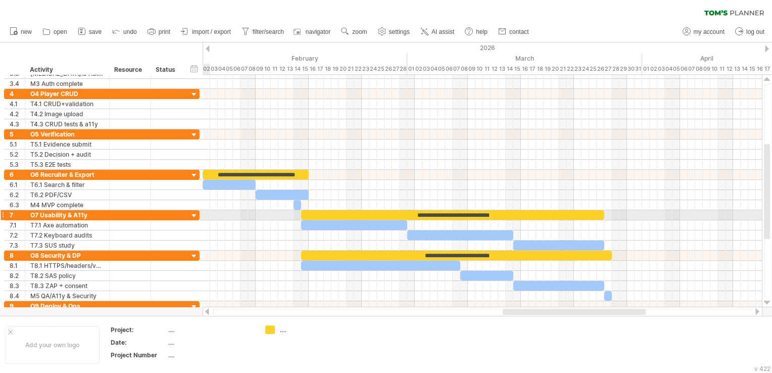
click at [196, 215] on div at bounding box center [194, 216] width 10 height 10
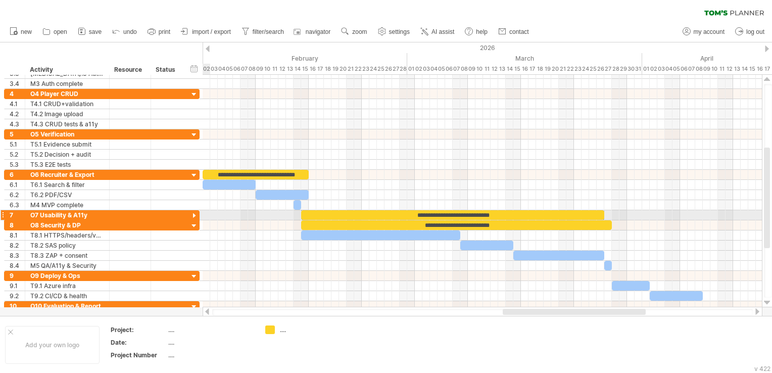
click at [196, 215] on div at bounding box center [194, 216] width 10 height 10
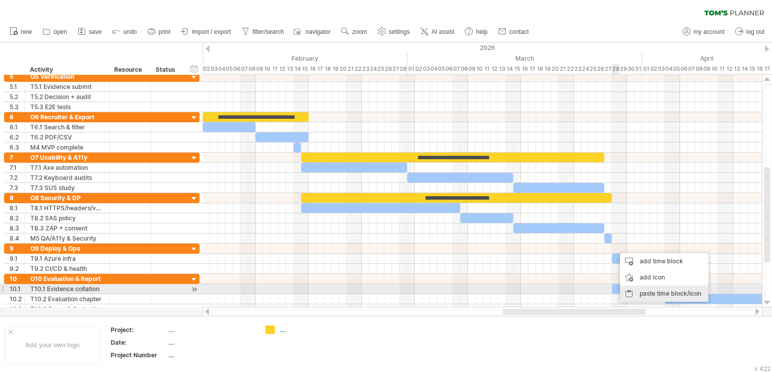
click at [634, 290] on div "paste time block/icon" at bounding box center [664, 293] width 88 height 16
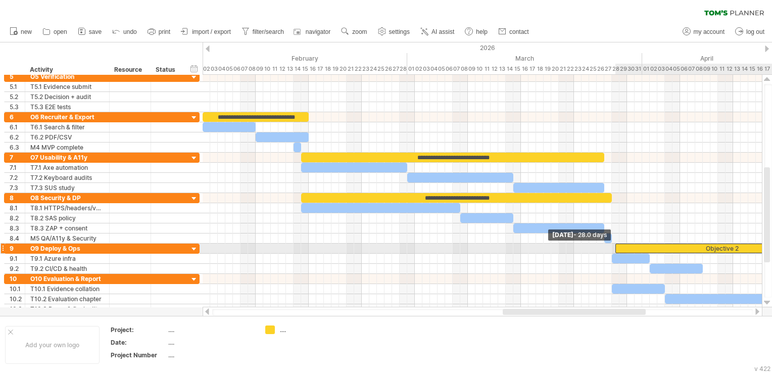
click at [615, 247] on span at bounding box center [615, 248] width 4 height 10
click at [612, 246] on span at bounding box center [612, 248] width 4 height 10
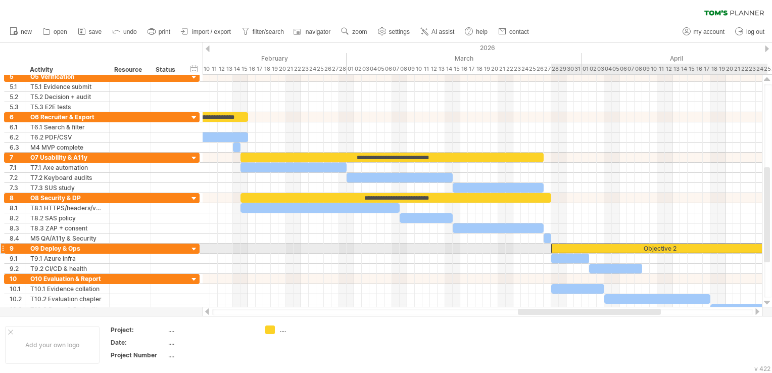
click at [665, 246] on div "Objective 2" at bounding box center [659, 248] width 216 height 10
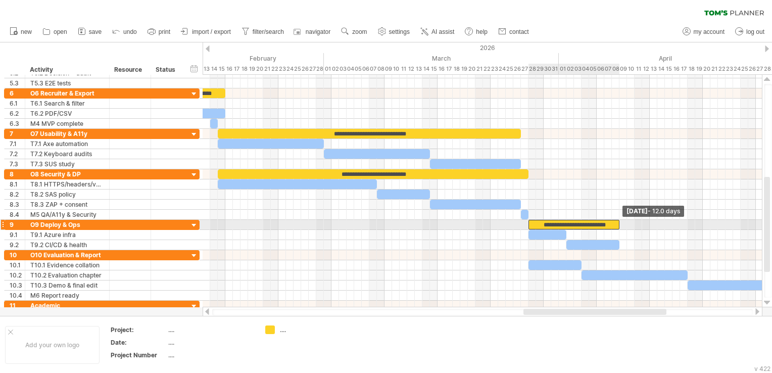
drag, startPoint x: 743, startPoint y: 224, endPoint x: 618, endPoint y: 224, distance: 125.3
click at [618, 224] on span at bounding box center [619, 225] width 4 height 10
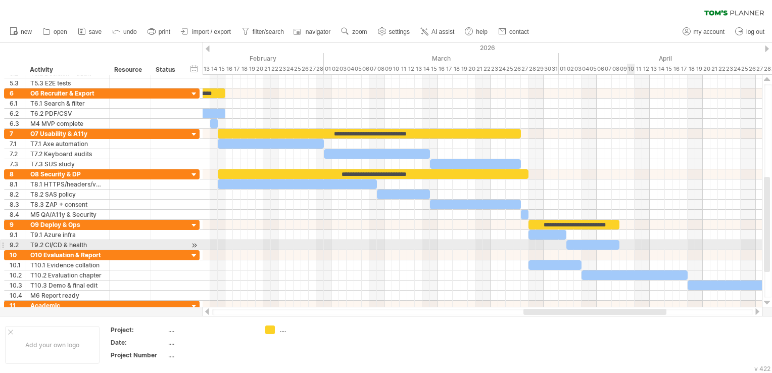
click at [632, 243] on div at bounding box center [482, 245] width 559 height 10
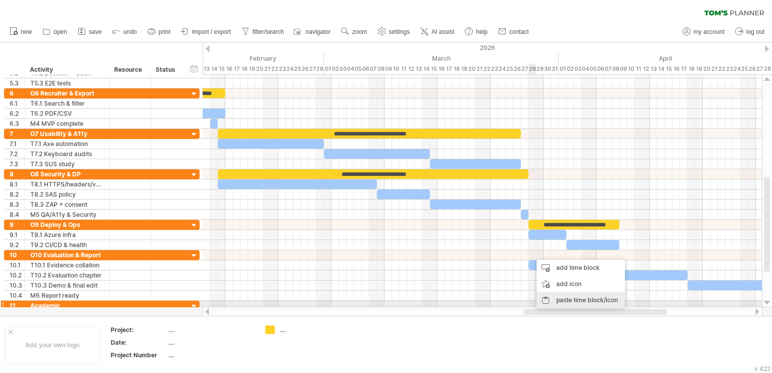
click at [559, 302] on div "paste time block/icon" at bounding box center [580, 300] width 88 height 16
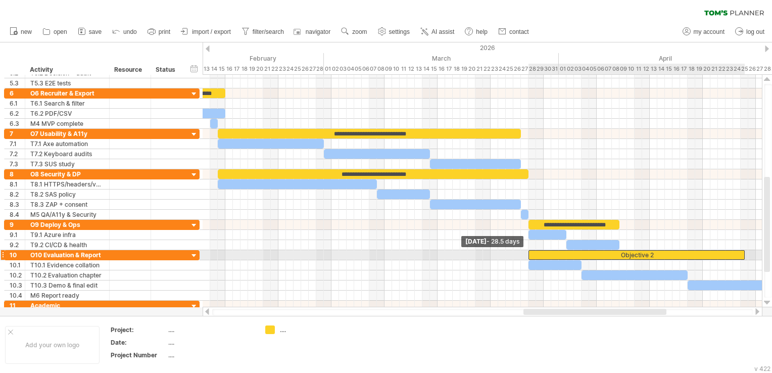
click at [528, 252] on span at bounding box center [528, 255] width 4 height 10
click at [631, 254] on div "Objective 2" at bounding box center [636, 255] width 216 height 10
click at [655, 252] on div "**********" at bounding box center [636, 255] width 216 height 10
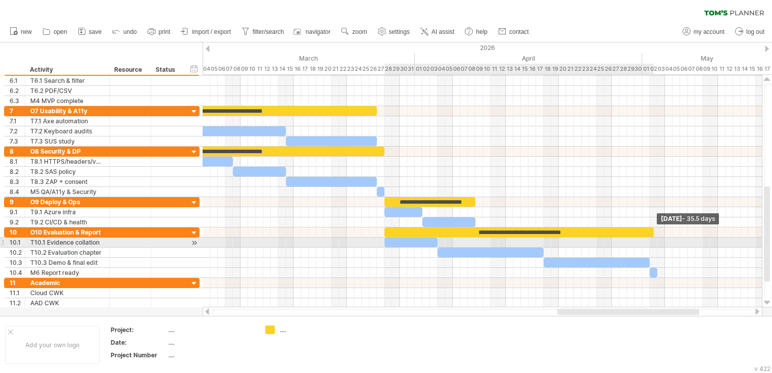
drag, startPoint x: 598, startPoint y: 232, endPoint x: 653, endPoint y: 239, distance: 55.1
click at [653, 239] on div "**********" at bounding box center [482, 191] width 559 height 232
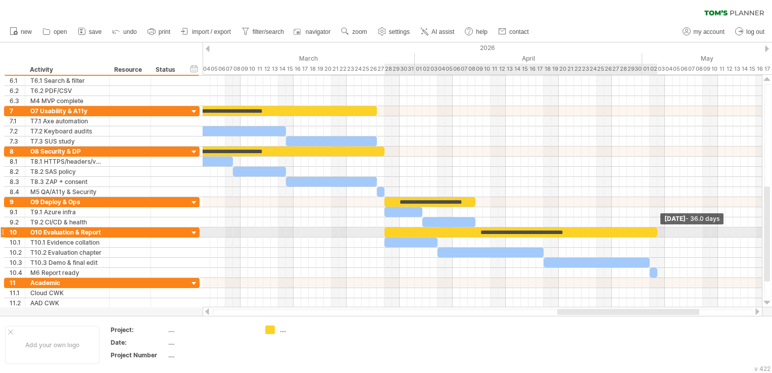
click at [656, 231] on span at bounding box center [657, 232] width 4 height 10
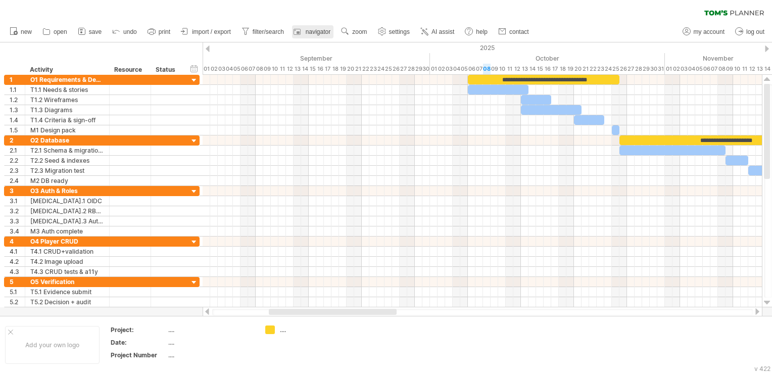
click at [319, 29] on span "navigator" at bounding box center [318, 31] width 25 height 7
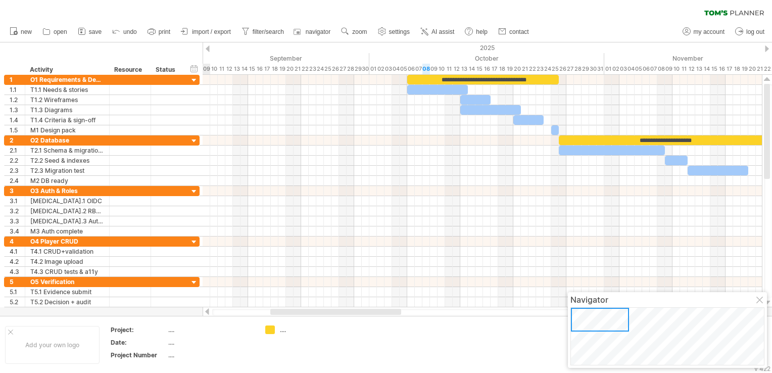
drag, startPoint x: 734, startPoint y: 354, endPoint x: 583, endPoint y: 313, distance: 156.5
click at [583, 313] on div at bounding box center [600, 320] width 58 height 24
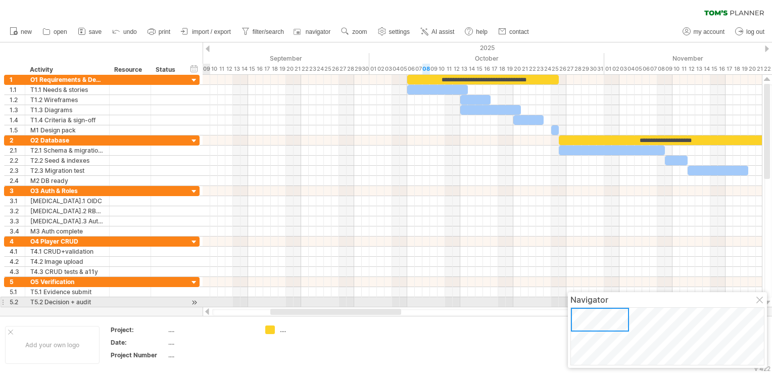
click at [758, 300] on div at bounding box center [760, 300] width 8 height 8
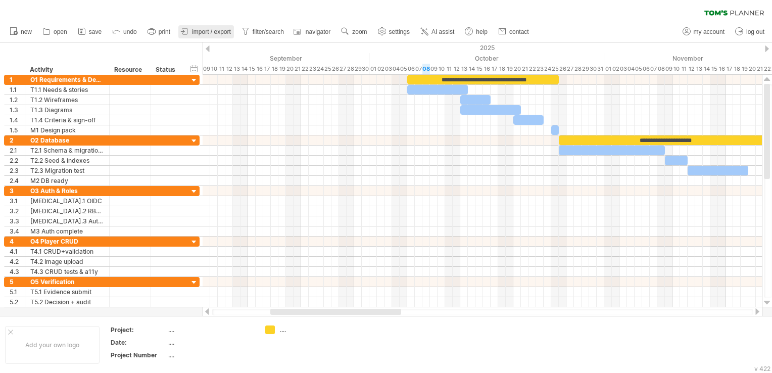
click at [224, 32] on span "import / export" at bounding box center [211, 31] width 39 height 7
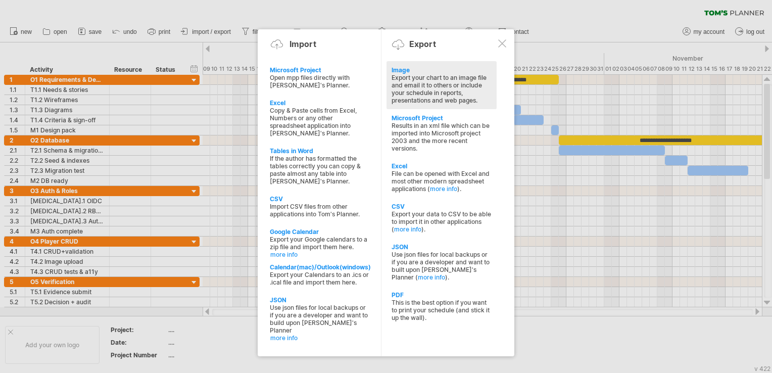
click at [414, 100] on div "Export your chart to an image file and email it to others or include your sched…" at bounding box center [441, 89] width 100 height 30
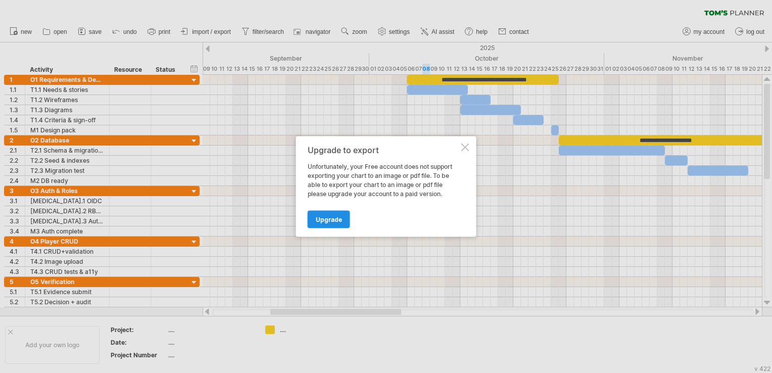
click at [333, 217] on span "Upgrade" at bounding box center [329, 220] width 26 height 8
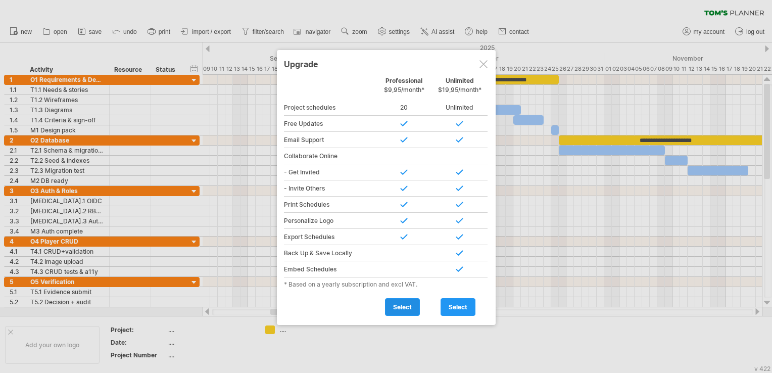
click at [403, 307] on span "select" at bounding box center [402, 307] width 19 height 8
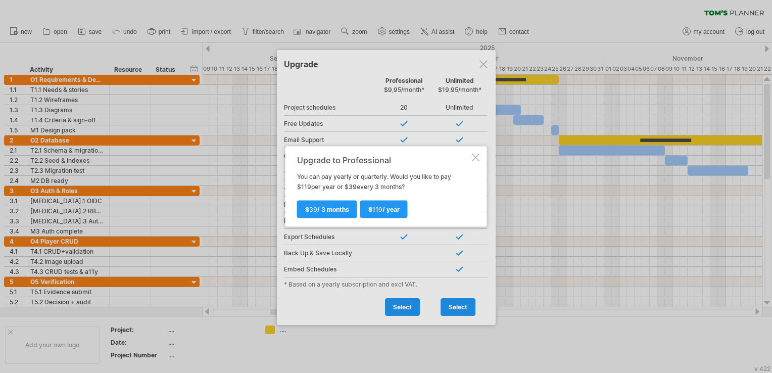
click at [472, 157] on div at bounding box center [476, 158] width 8 height 8
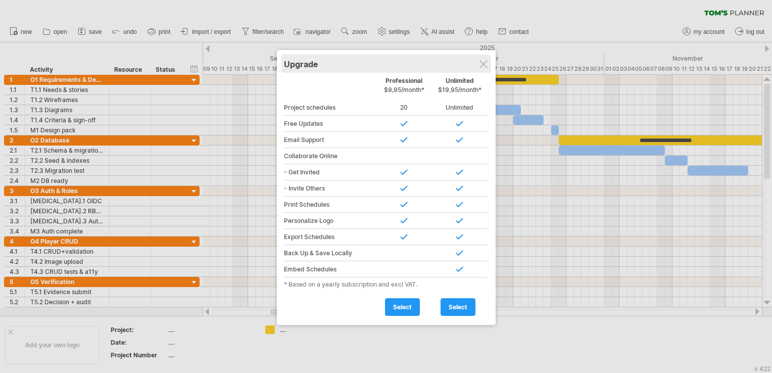
click at [485, 68] on div at bounding box center [483, 64] width 8 height 8
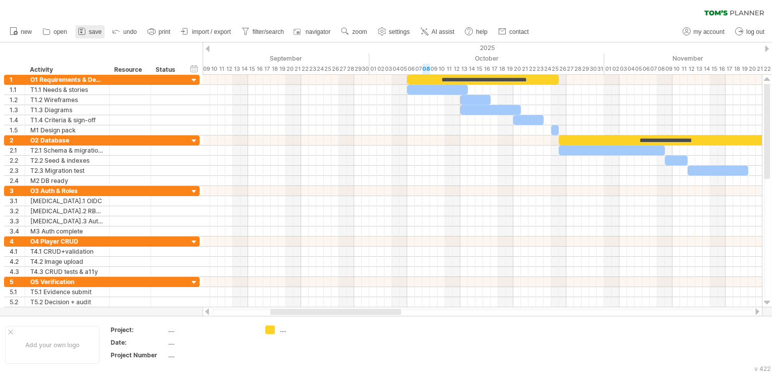
click at [85, 32] on icon at bounding box center [81, 31] width 7 height 7
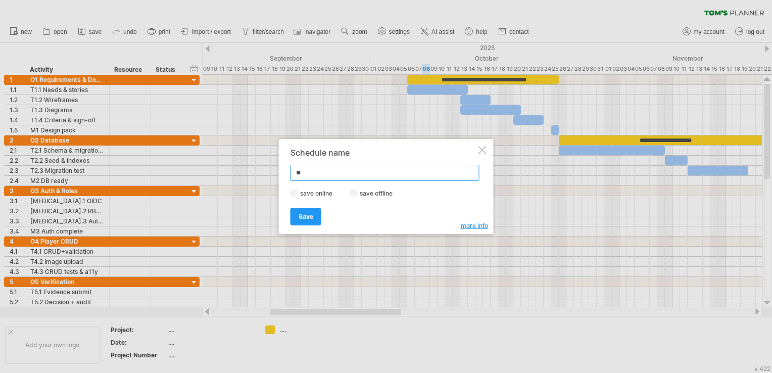
type input "*"
type input "**********"
click at [357, 195] on label "save offline" at bounding box center [379, 193] width 44 height 8
click at [307, 223] on link "Save" at bounding box center [305, 217] width 31 height 18
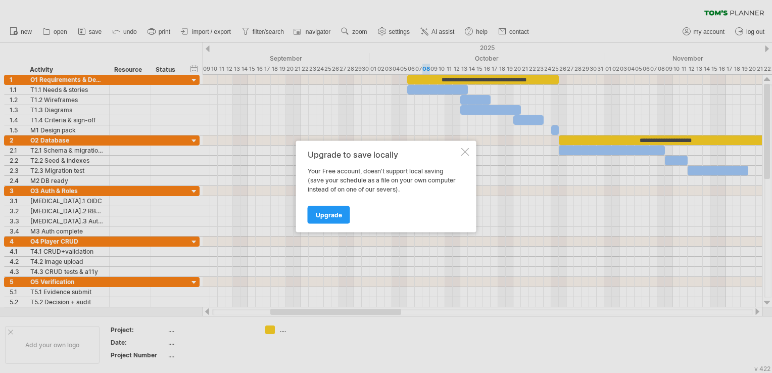
click at [465, 153] on div at bounding box center [465, 152] width 8 height 8
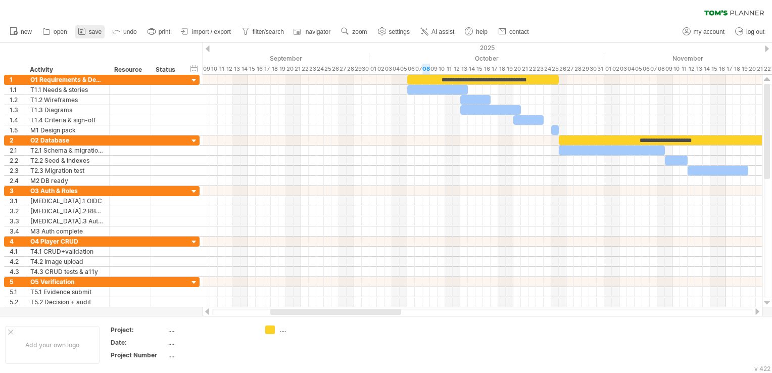
click at [87, 28] on link "save" at bounding box center [89, 31] width 29 height 13
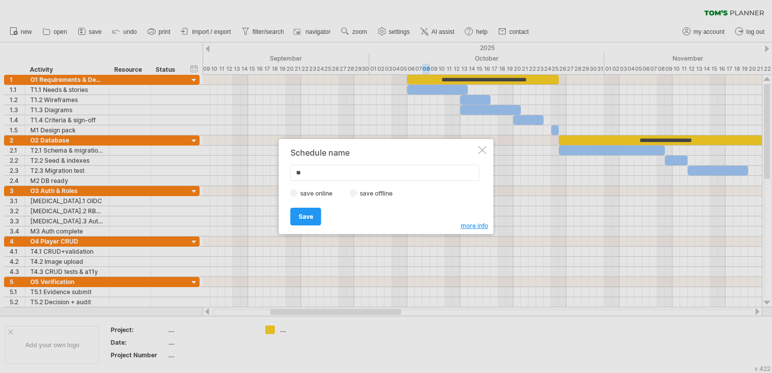
type input "*"
type input "**********"
click at [302, 213] on span "Save" at bounding box center [305, 217] width 15 height 8
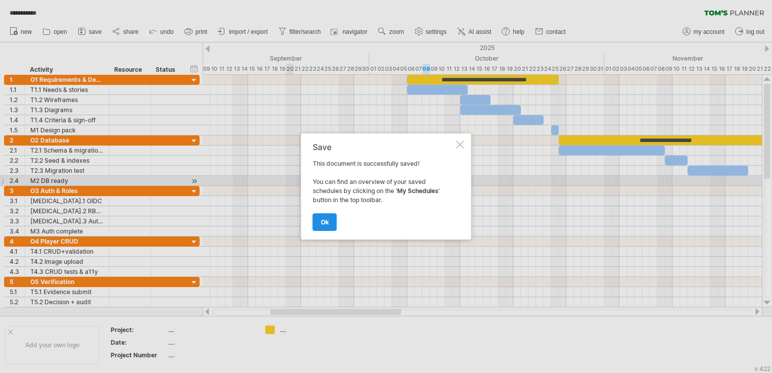
click at [325, 219] on span "ok" at bounding box center [325, 222] width 8 height 8
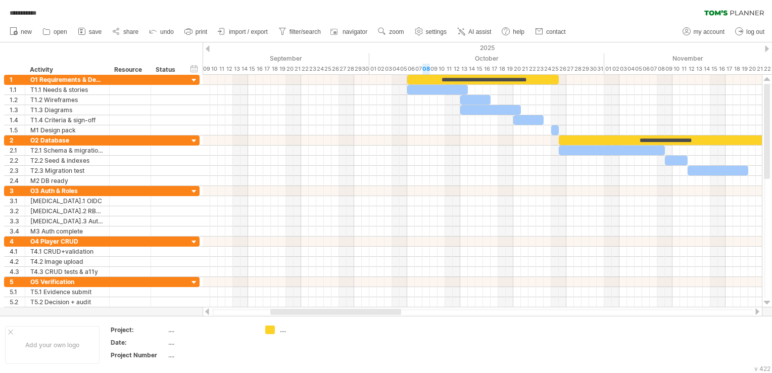
click at [725, 15] on icon at bounding box center [715, 12] width 23 height 5
